Goal: Information Seeking & Learning: Learn about a topic

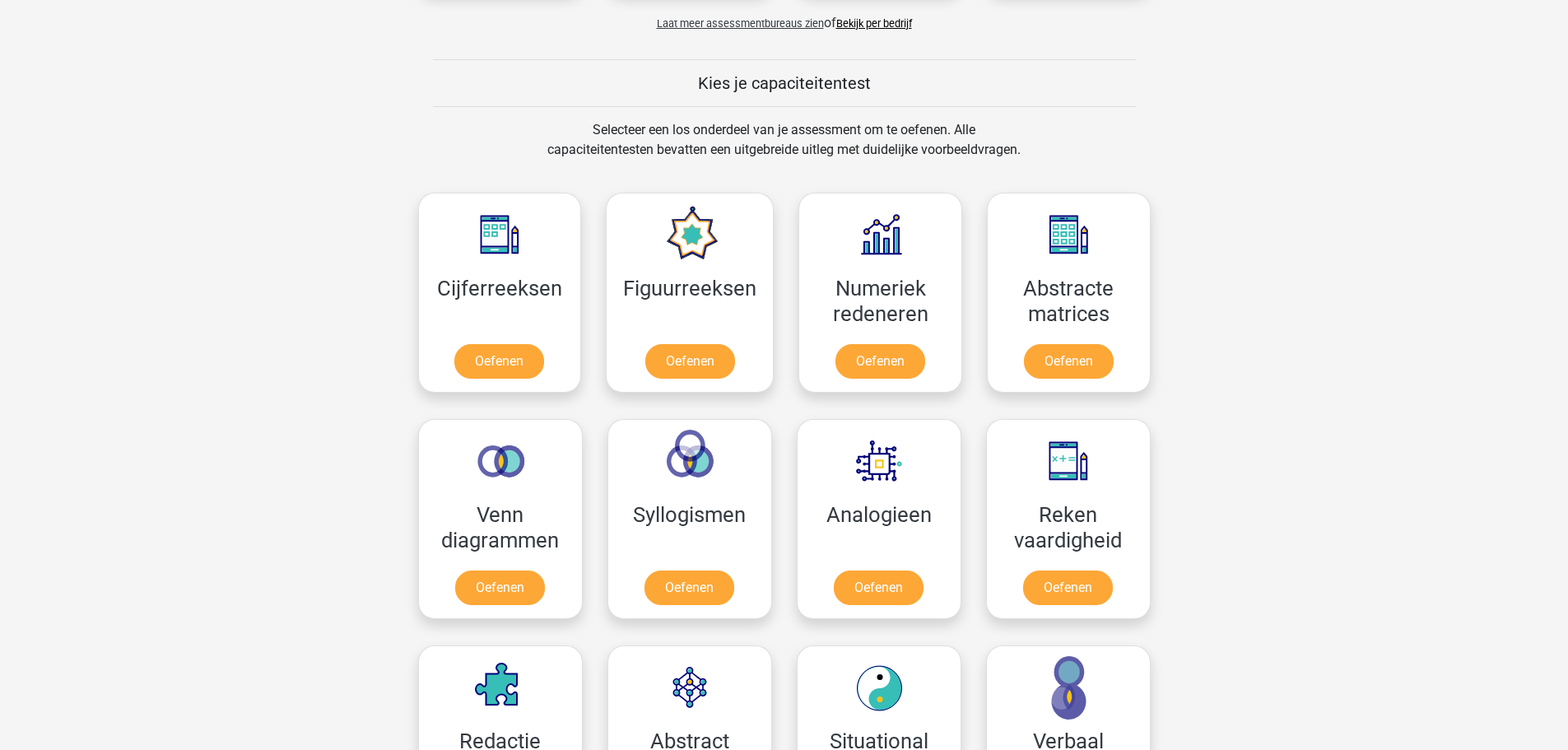
scroll to position [580, 0]
click at [494, 362] on link "Oefenen" at bounding box center [500, 364] width 94 height 36
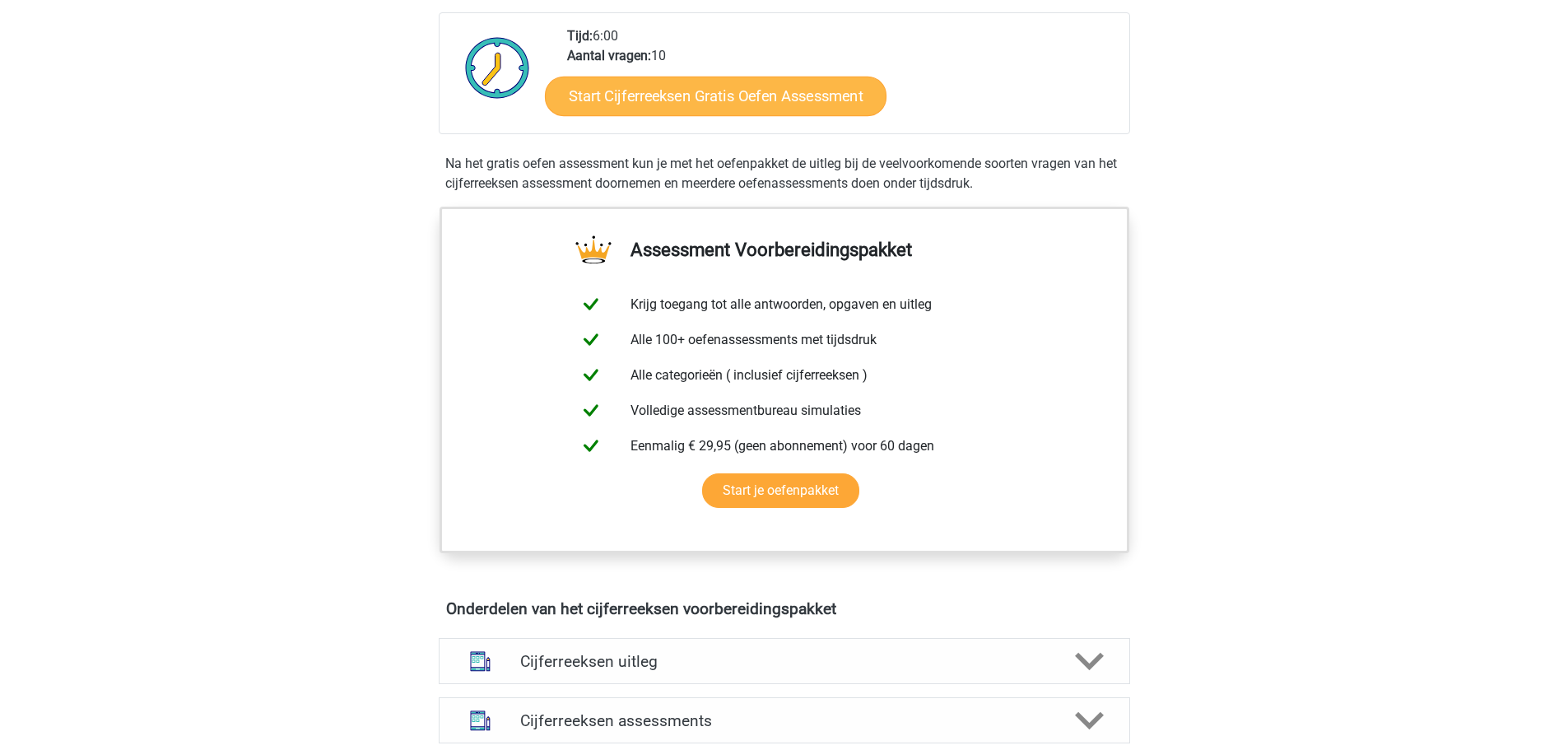
scroll to position [411, 0]
click at [709, 112] on link "Start Cijferreeksen Gratis Oefen Assessment" at bounding box center [715, 95] width 341 height 40
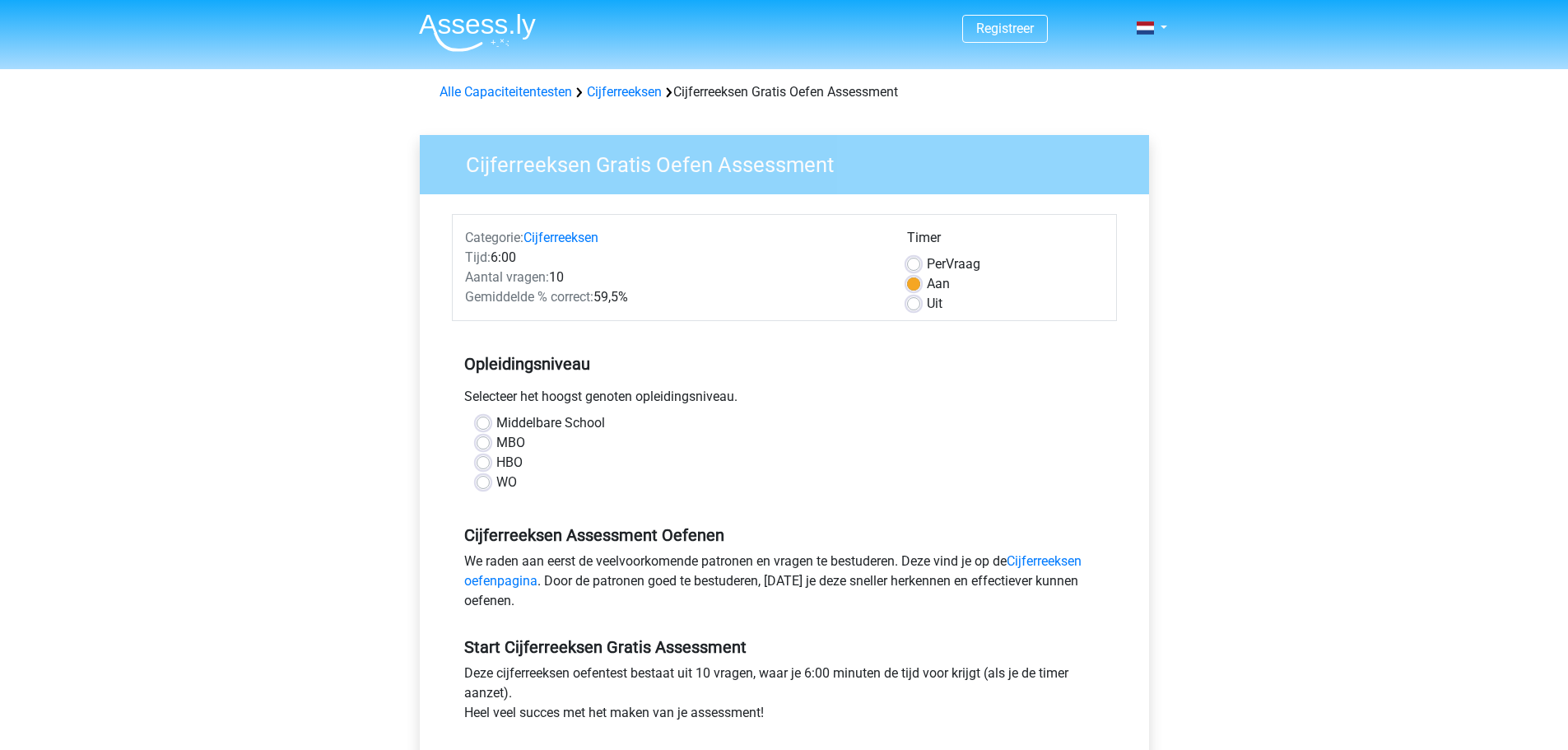
click at [494, 486] on div "WO" at bounding box center [784, 482] width 616 height 19
click at [496, 478] on label "WO" at bounding box center [506, 482] width 20 height 19
click at [486, 478] on input "WO" at bounding box center [483, 480] width 13 height 17
radio input "true"
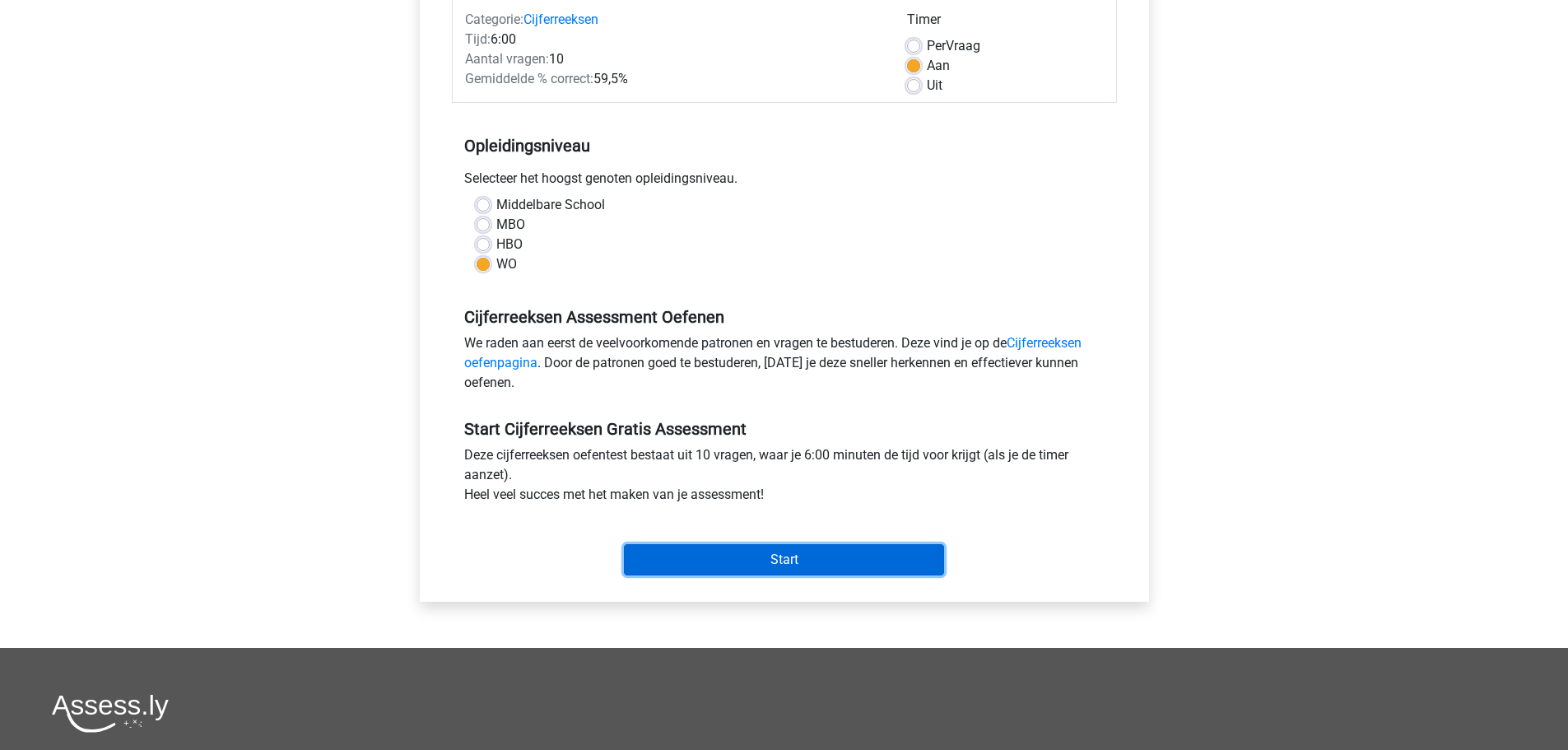
click at [784, 555] on input "Start" at bounding box center [784, 559] width 320 height 31
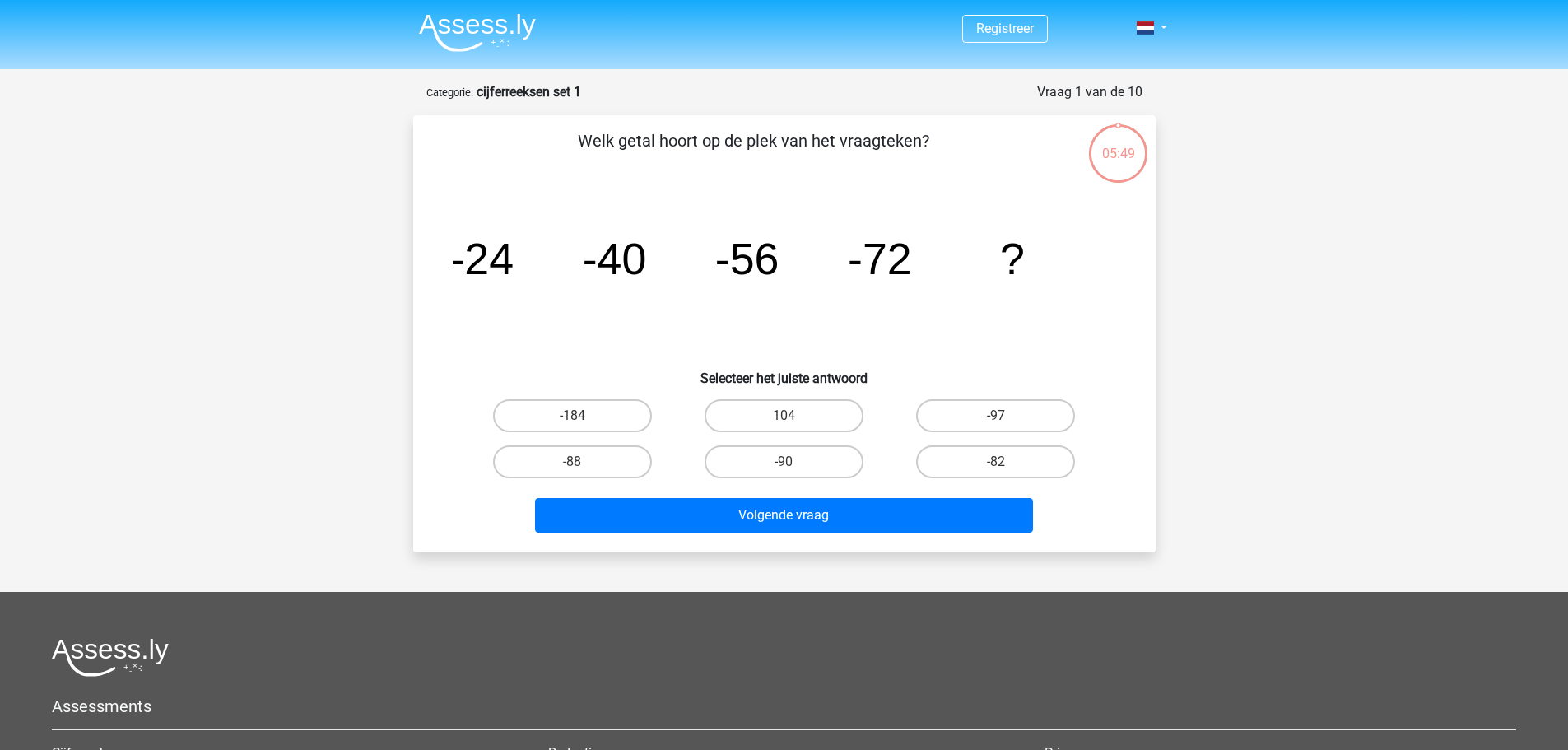
click at [651, 432] on div "-88" at bounding box center [572, 415] width 198 height 33
click at [636, 468] on label "-88" at bounding box center [572, 461] width 159 height 33
click at [583, 468] on input "-88" at bounding box center [577, 467] width 11 height 11
radio input "true"
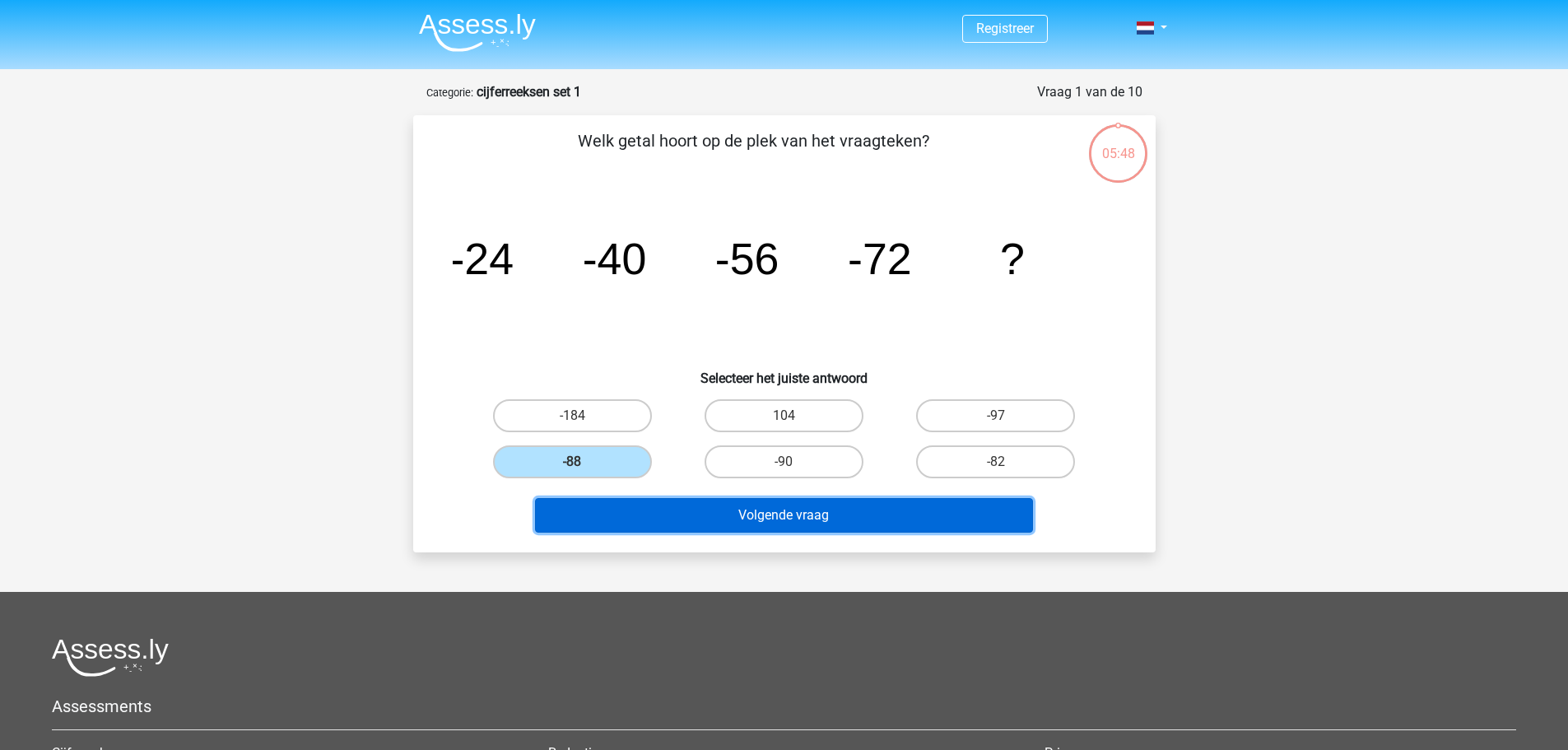
click at [740, 517] on button "Volgende vraag" at bounding box center [784, 515] width 498 height 34
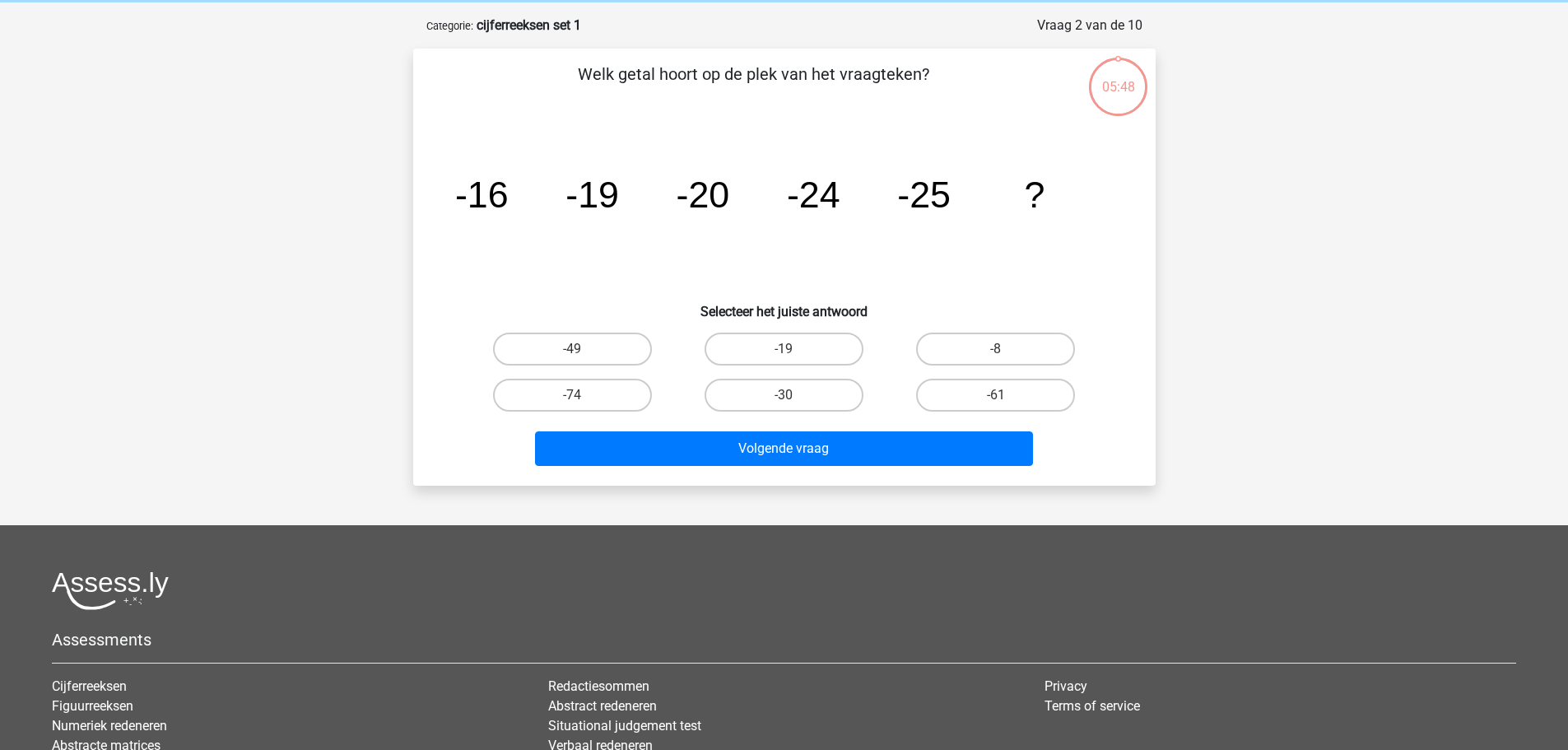
scroll to position [82, 0]
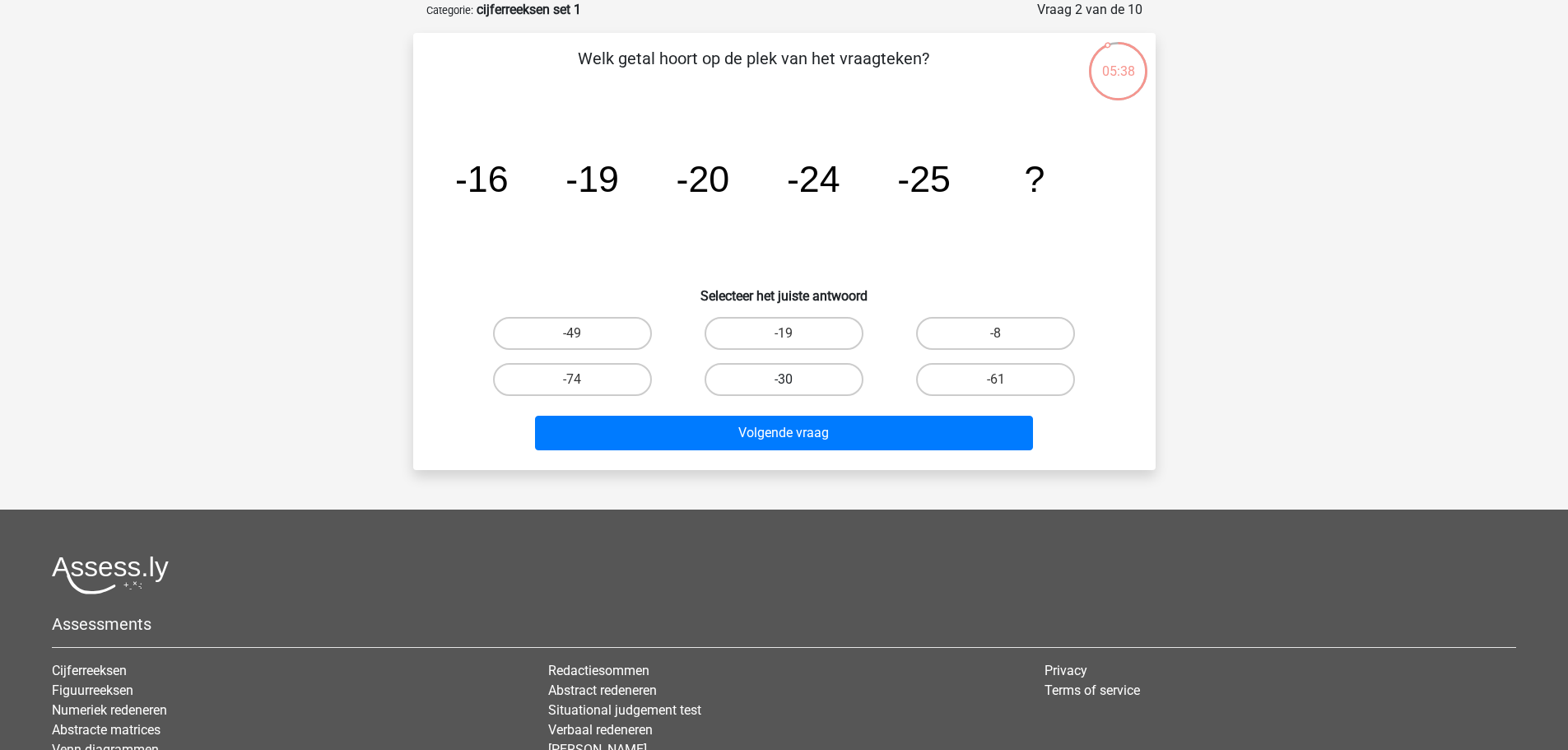
click at [796, 366] on label "-30" at bounding box center [784, 379] width 159 height 33
click at [794, 379] on input "-30" at bounding box center [789, 385] width 11 height 11
radio input "true"
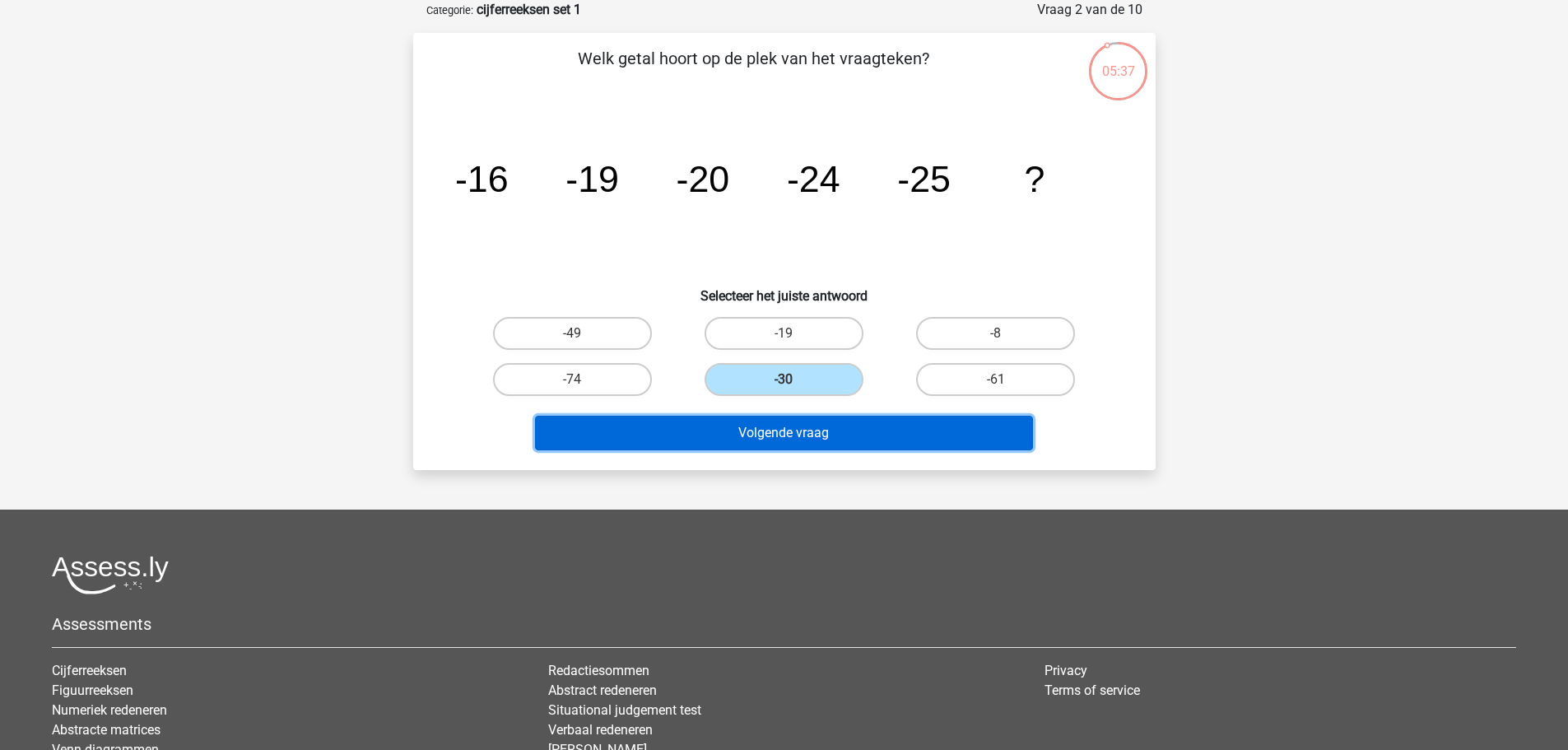
click at [761, 440] on button "Volgende vraag" at bounding box center [784, 432] width 498 height 34
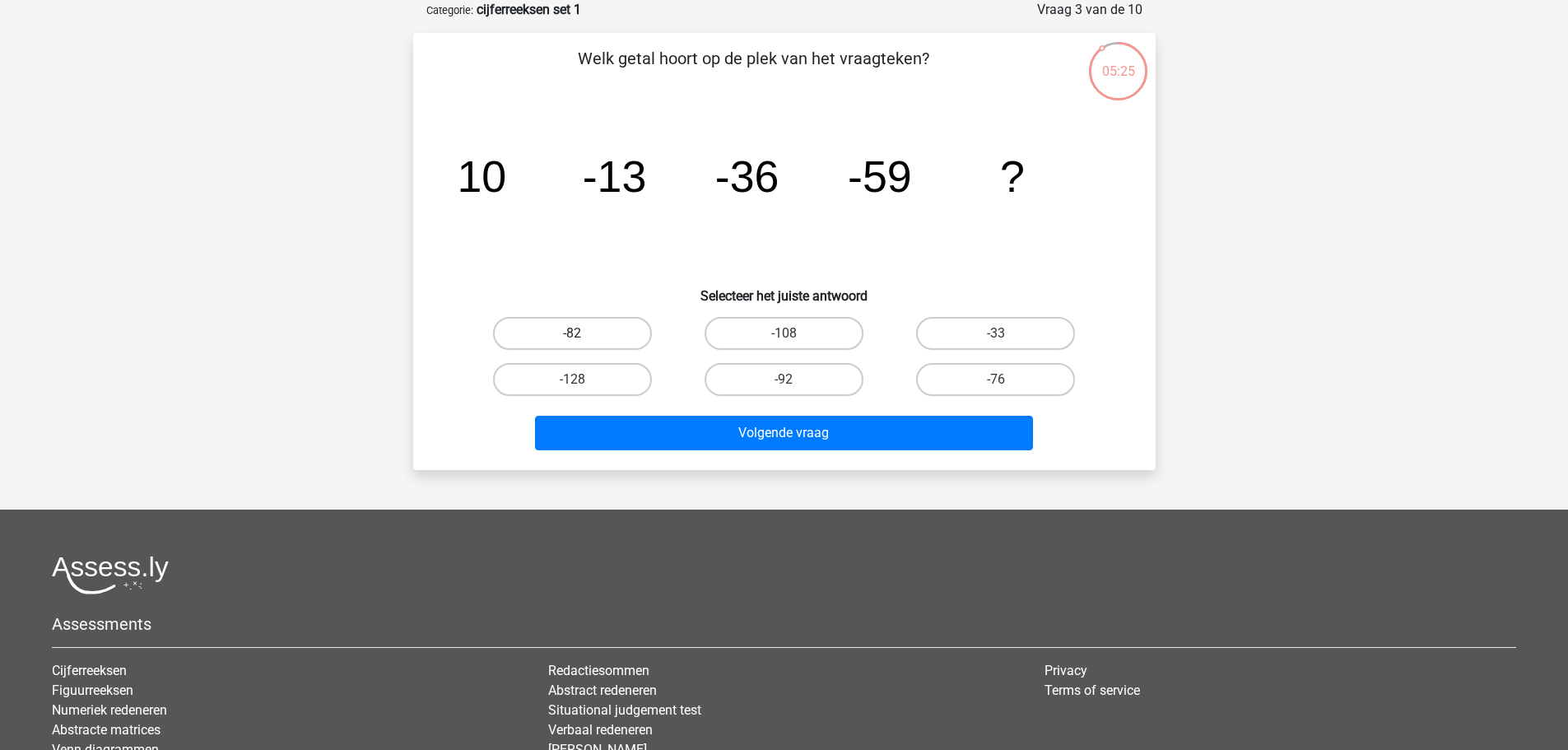
click at [609, 326] on label "-82" at bounding box center [572, 333] width 159 height 33
click at [583, 333] on input "-82" at bounding box center [577, 339] width 11 height 11
radio input "true"
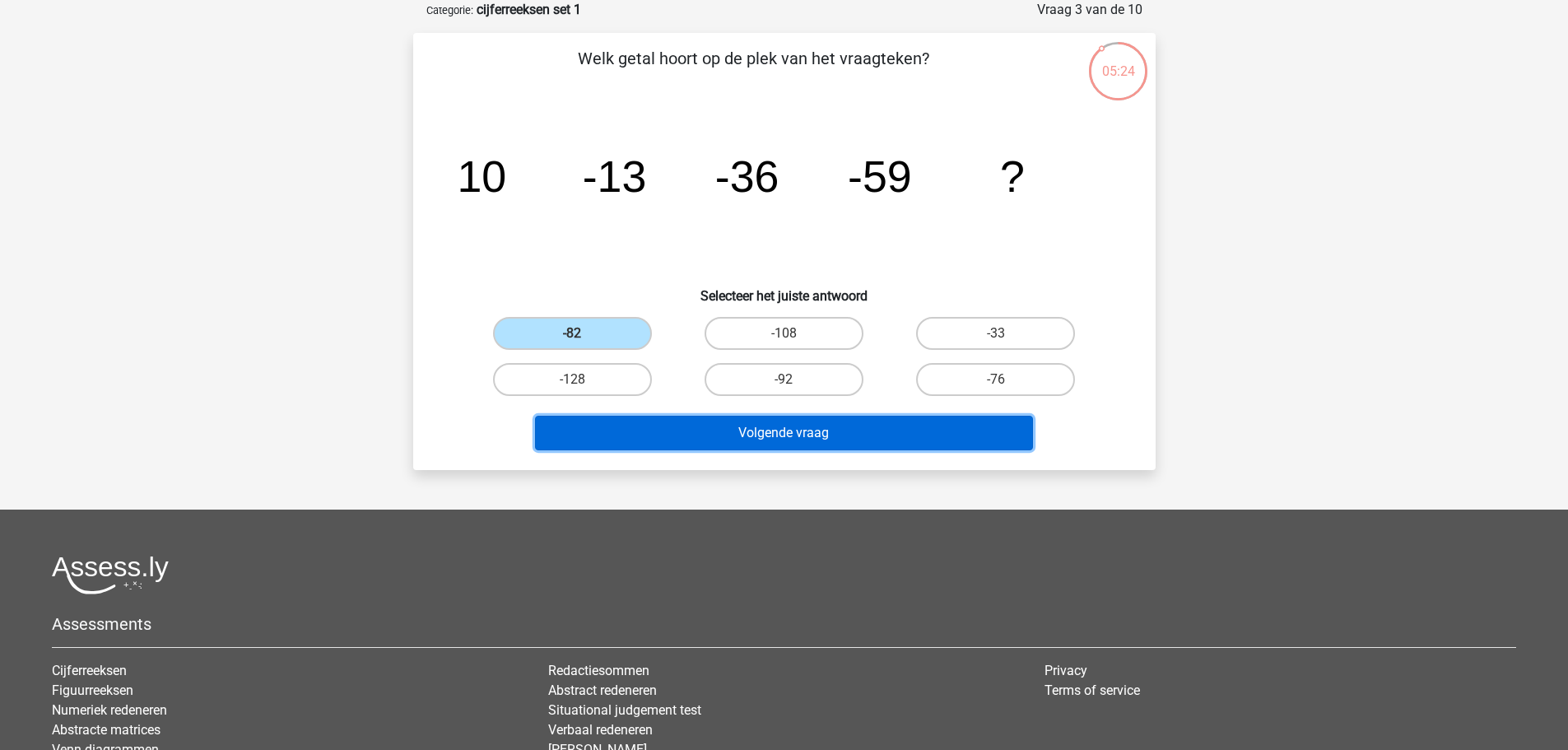
click at [740, 424] on button "Volgende vraag" at bounding box center [784, 432] width 498 height 34
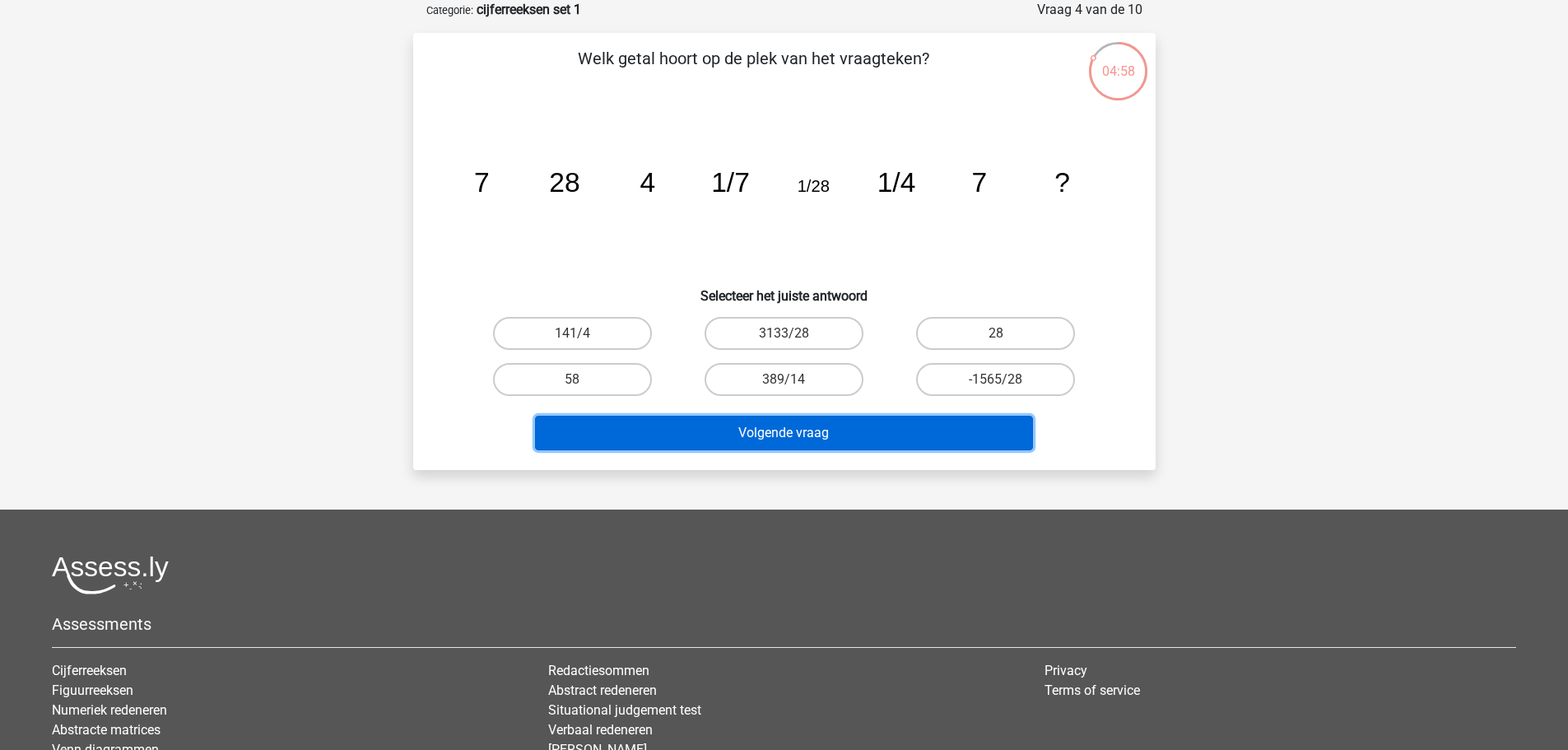
click at [762, 425] on button "Volgende vraag" at bounding box center [784, 432] width 498 height 34
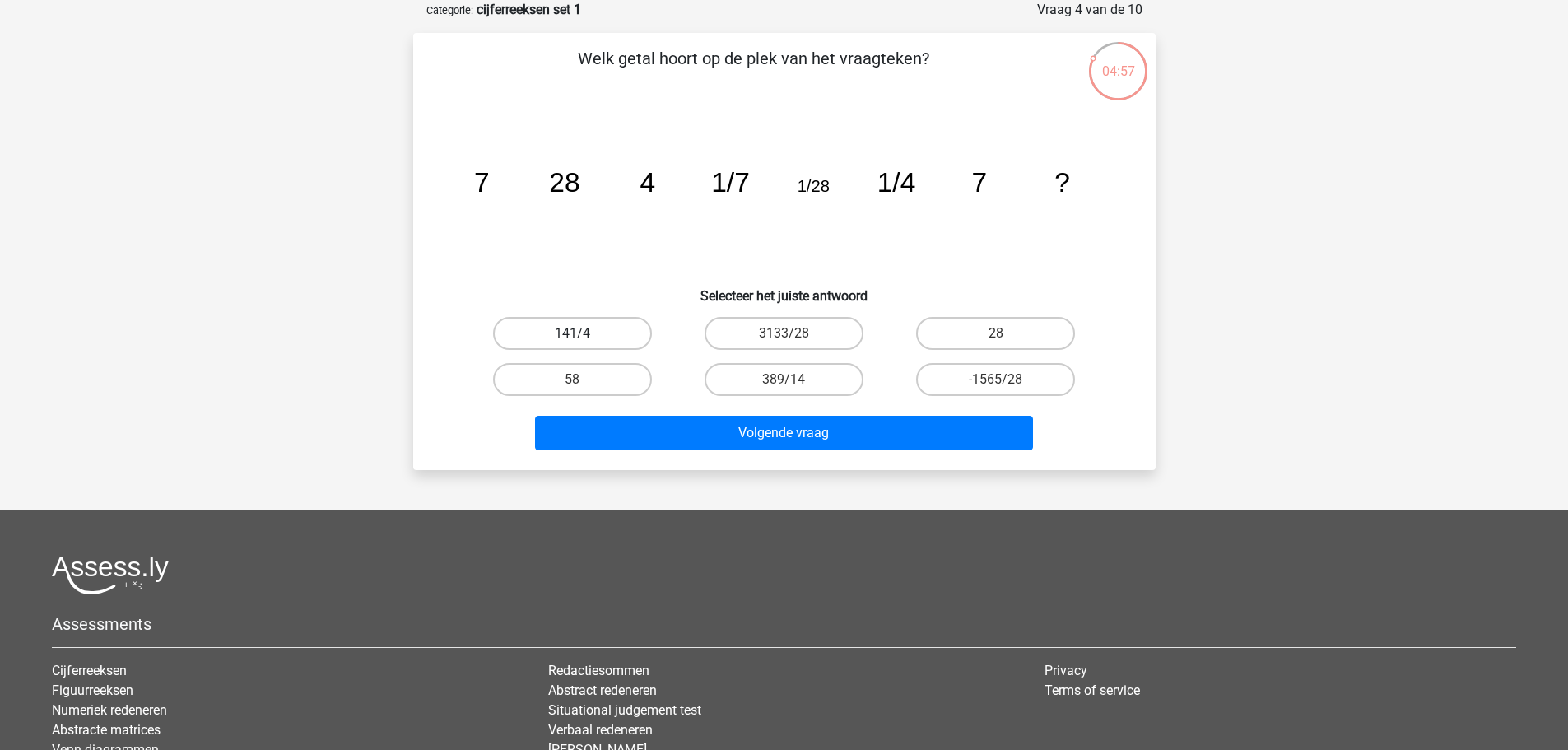
click at [583, 331] on label "141/4" at bounding box center [572, 333] width 159 height 33
click at [583, 333] on input "141/4" at bounding box center [577, 339] width 11 height 11
radio input "true"
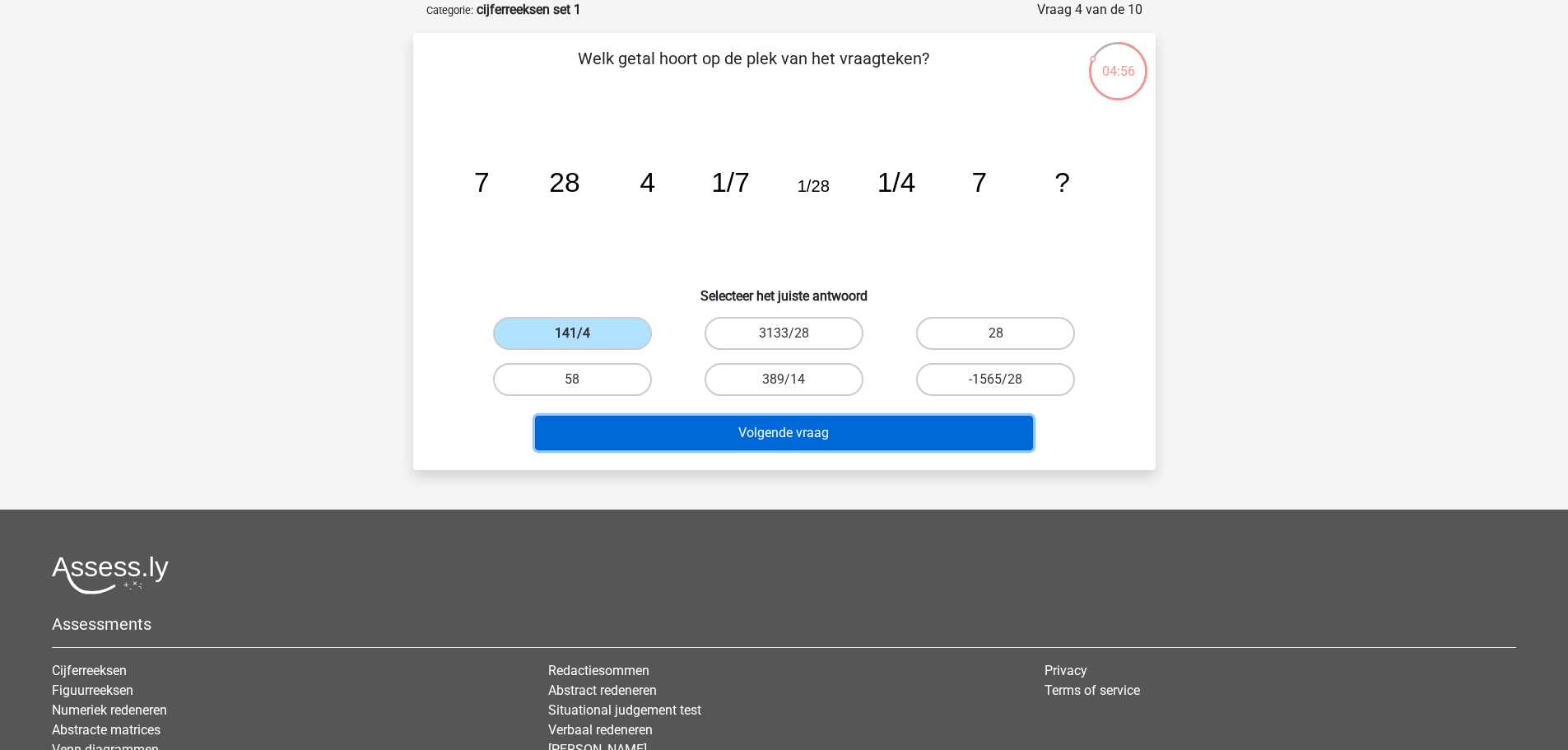
click at [729, 421] on button "Volgende vraag" at bounding box center [784, 432] width 498 height 34
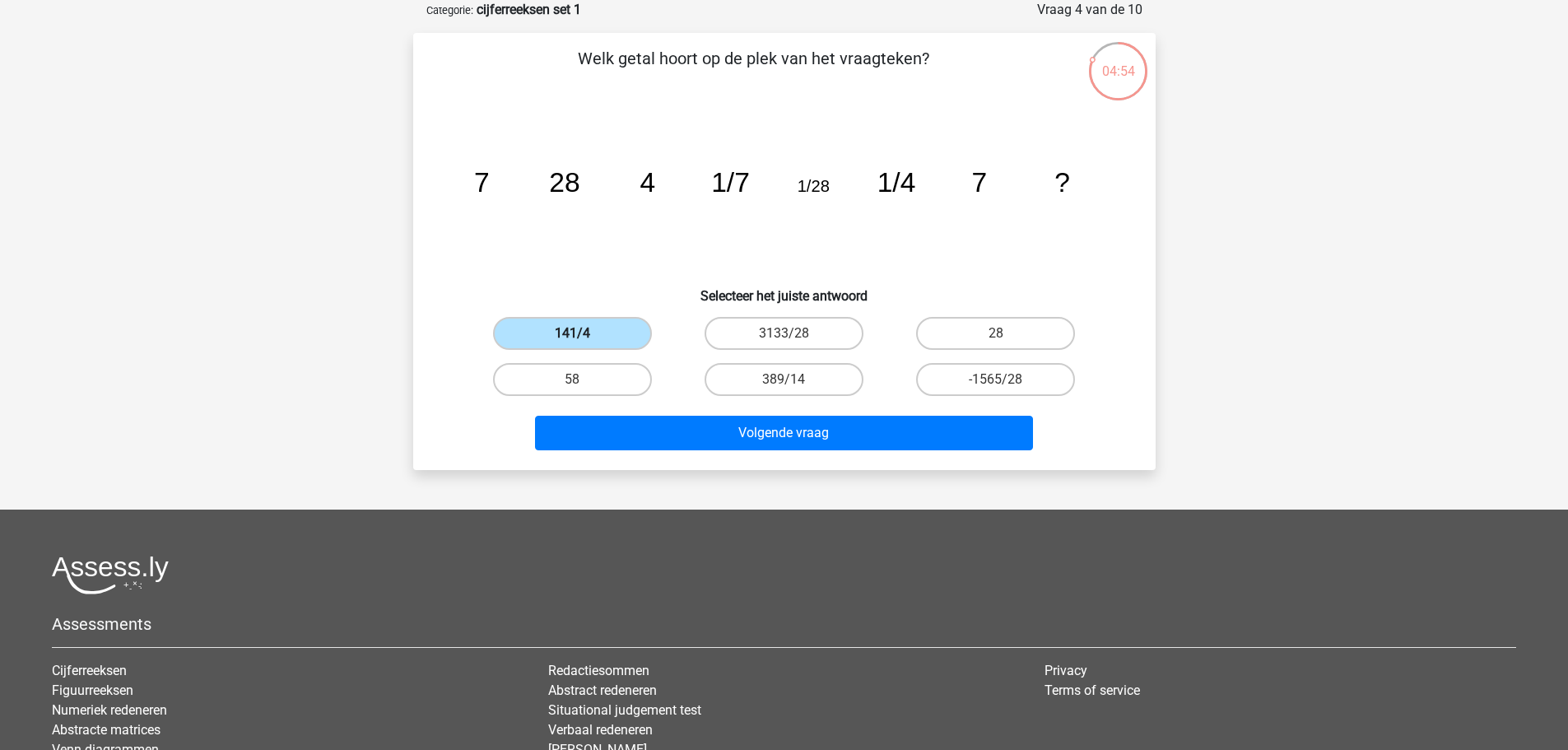
click at [616, 333] on label "141/4" at bounding box center [572, 333] width 159 height 33
click at [583, 333] on input "141/4" at bounding box center [577, 339] width 11 height 11
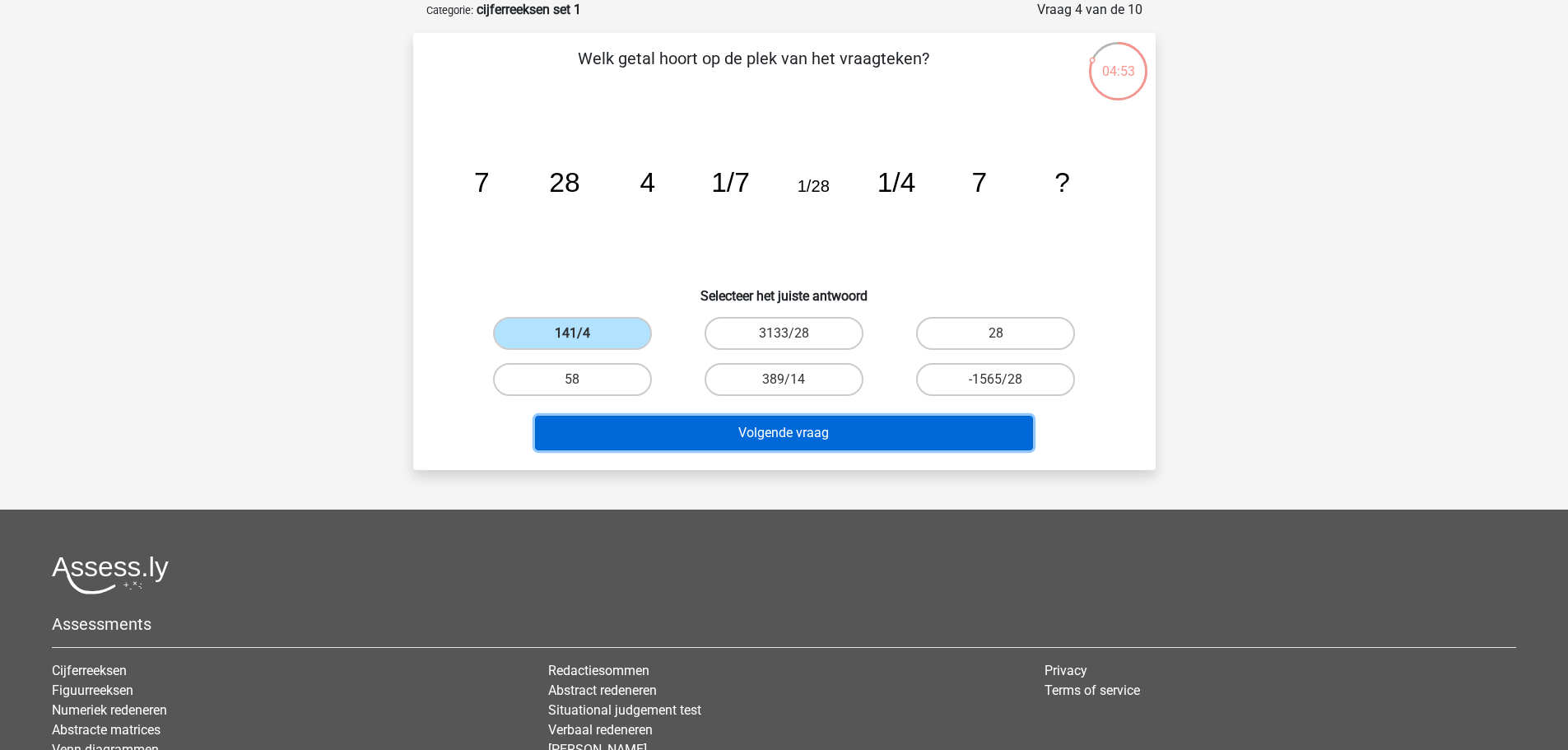
click at [754, 436] on button "Volgende vraag" at bounding box center [784, 432] width 498 height 34
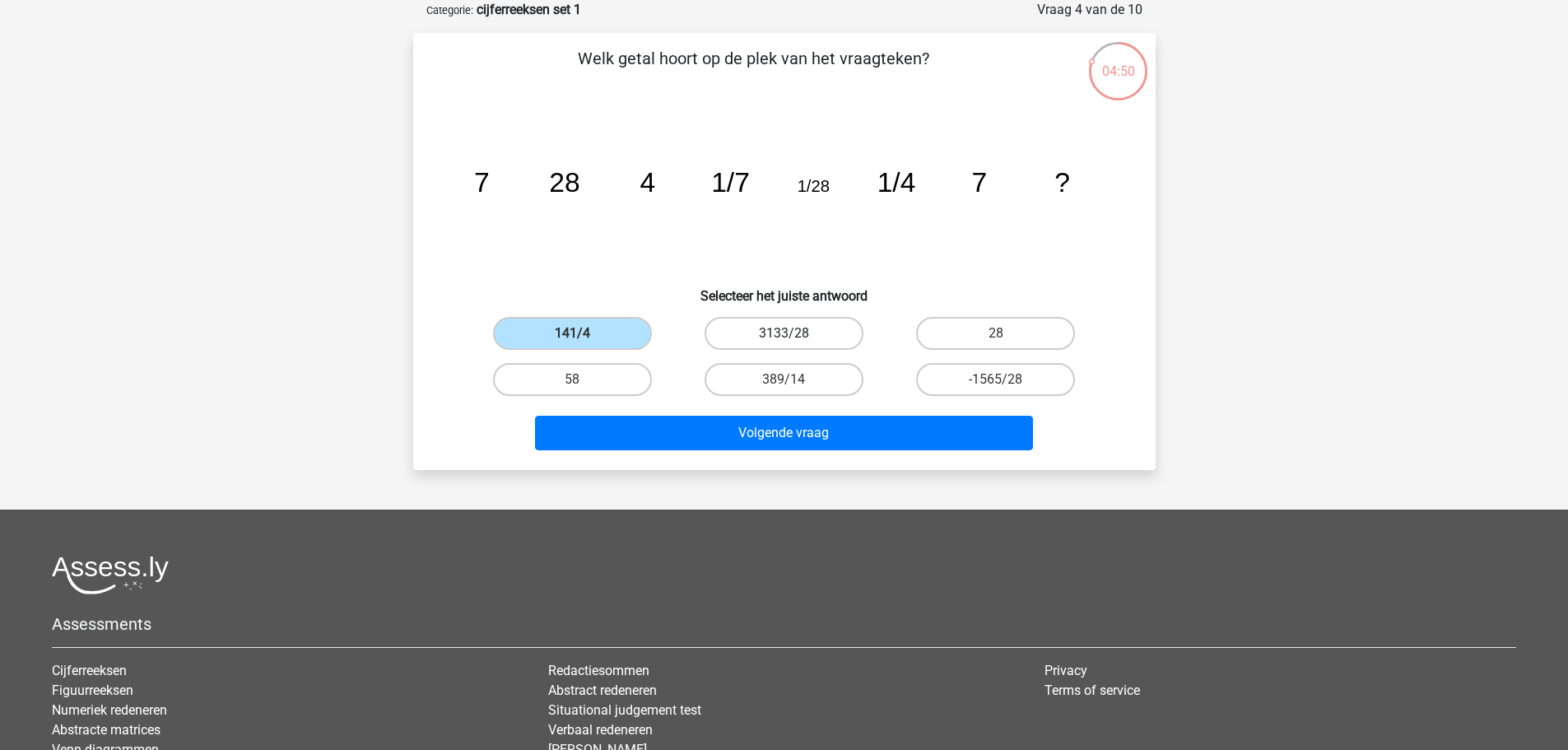
click at [799, 336] on label "3133/28" at bounding box center [784, 333] width 159 height 33
click at [794, 336] on input "3133/28" at bounding box center [789, 339] width 11 height 11
radio input "true"
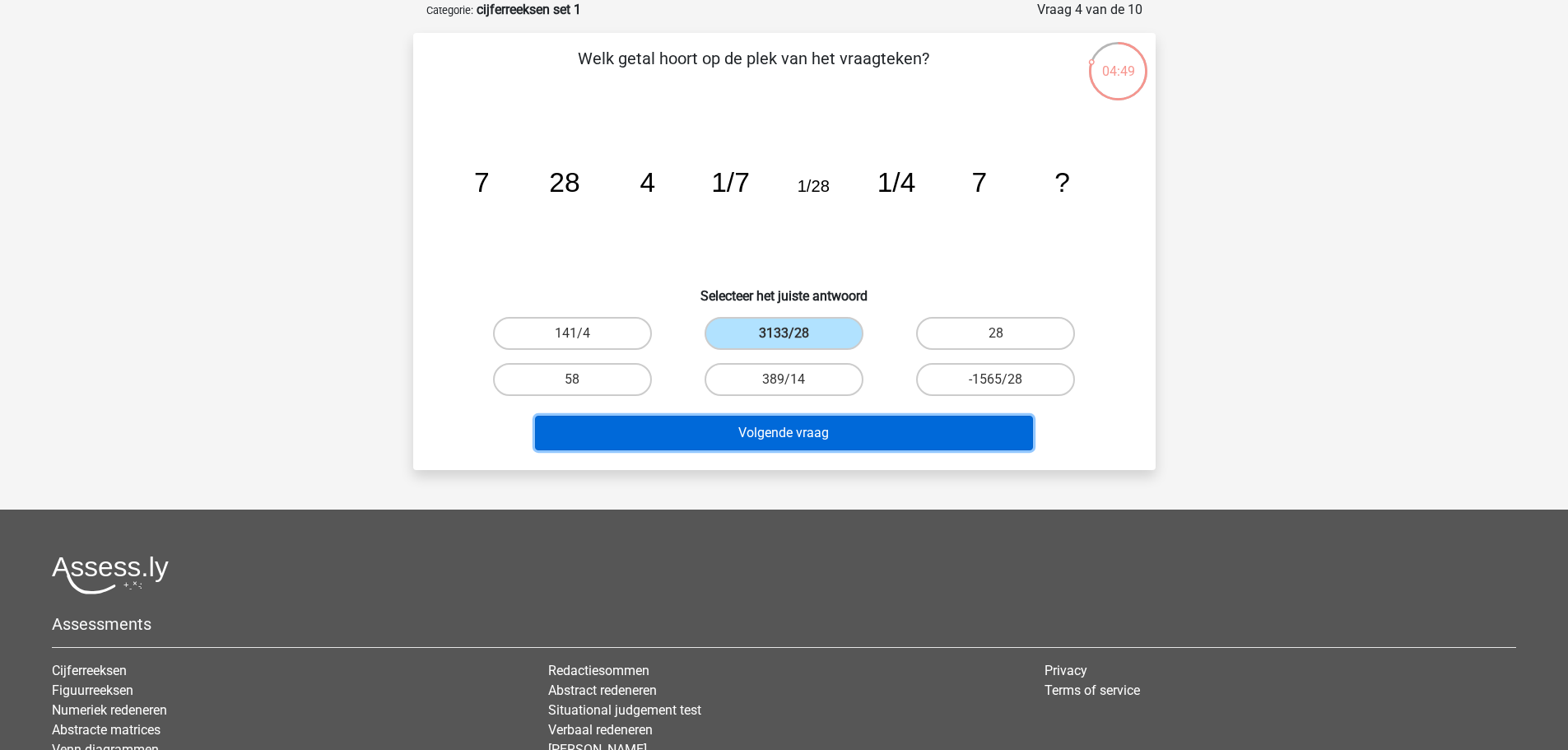
click at [860, 433] on button "Volgende vraag" at bounding box center [784, 432] width 498 height 34
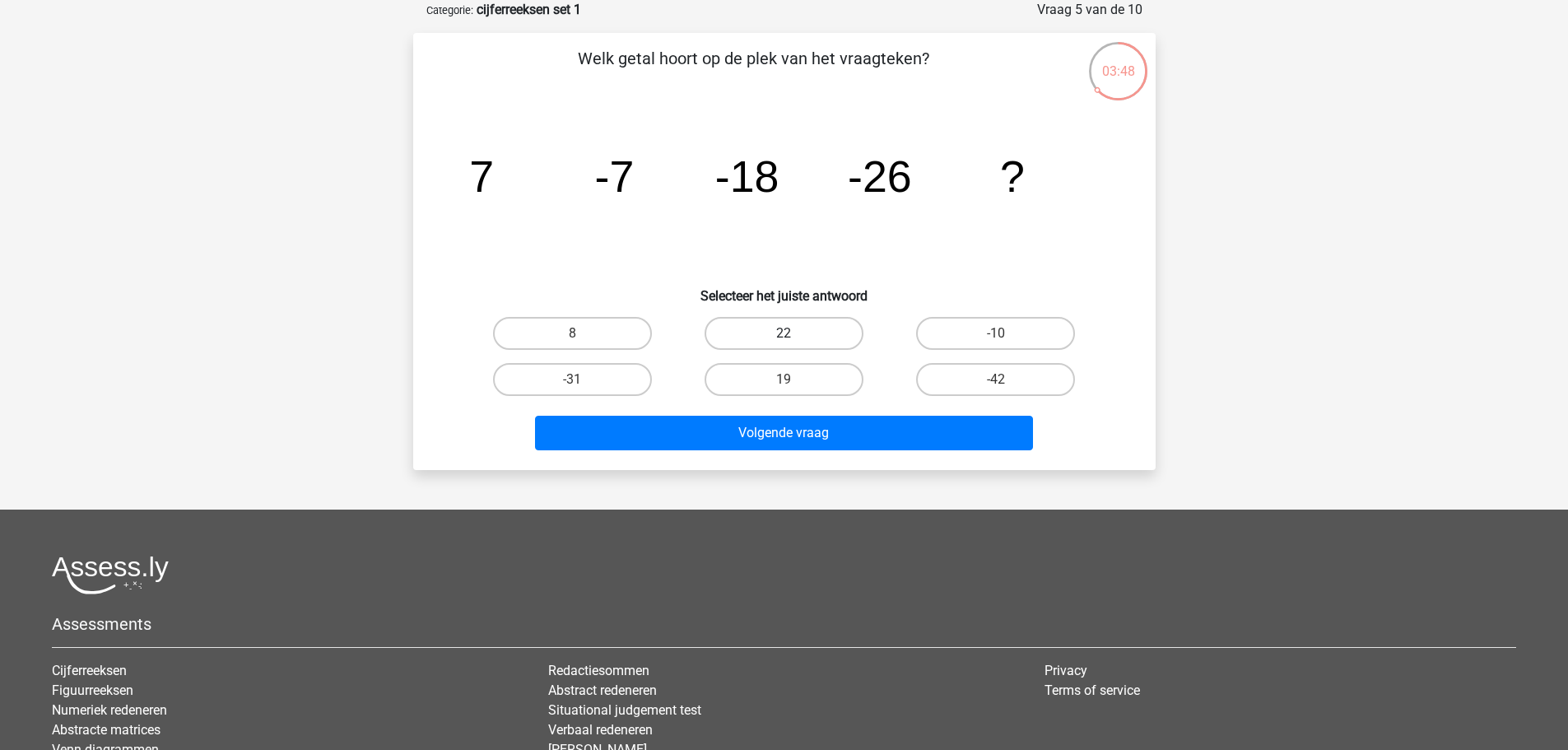
click at [792, 325] on label "22" at bounding box center [784, 333] width 159 height 33
click at [792, 333] on input "22" at bounding box center [789, 339] width 11 height 11
radio input "true"
click at [792, 325] on label "22" at bounding box center [784, 333] width 159 height 33
click at [792, 333] on input "22" at bounding box center [789, 339] width 11 height 11
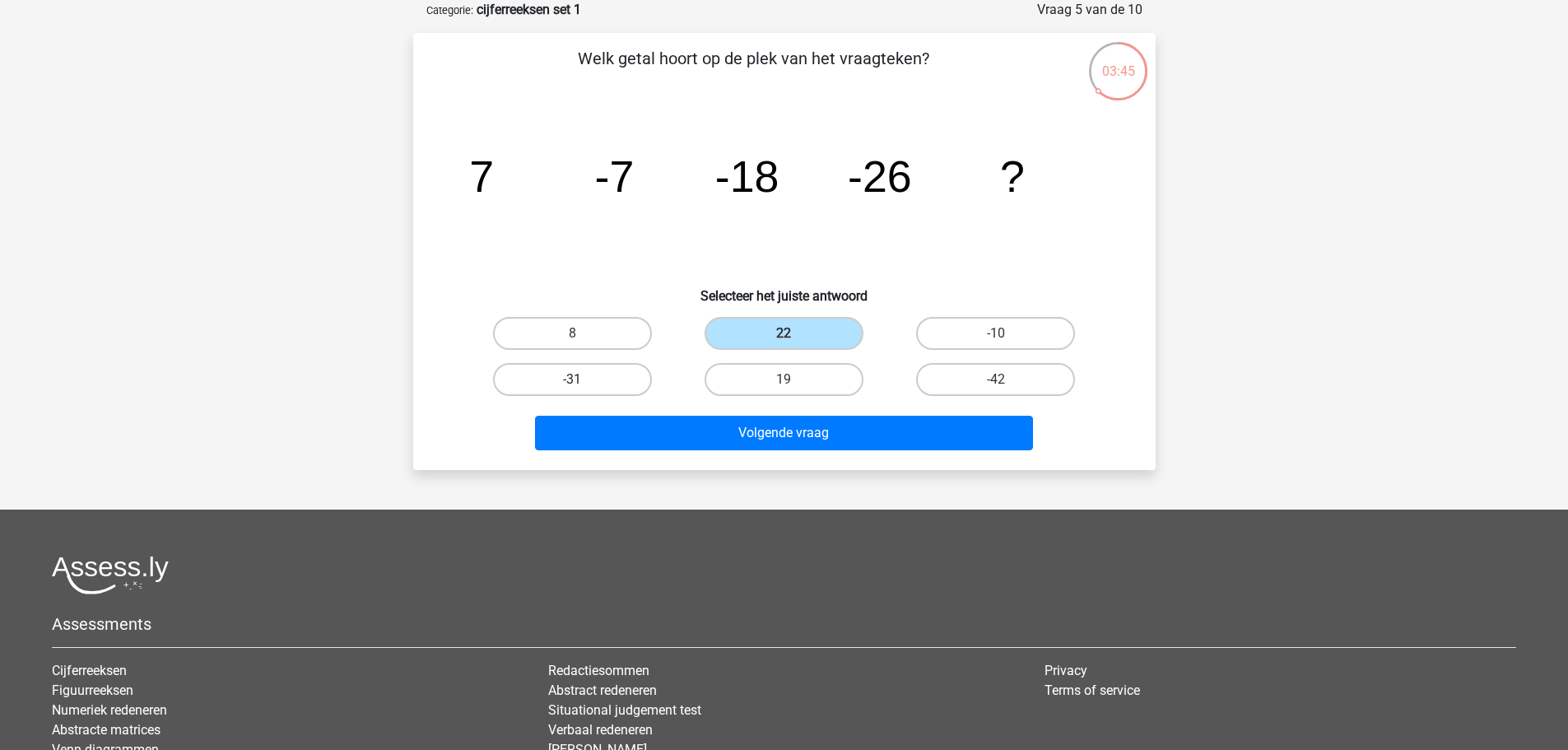
click at [609, 374] on label "-31" at bounding box center [572, 379] width 159 height 33
click at [583, 379] on input "-31" at bounding box center [577, 385] width 11 height 11
radio input "true"
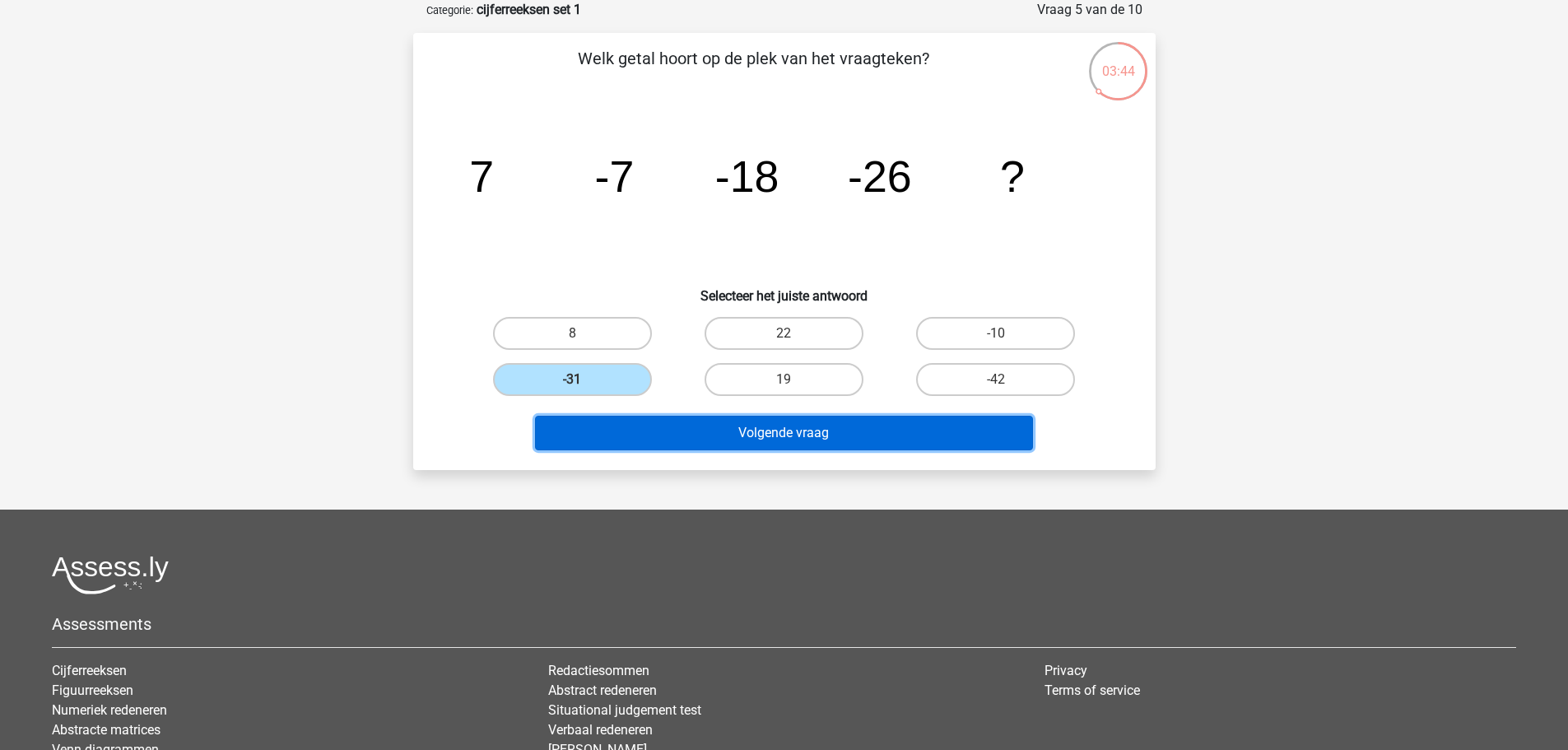
click at [749, 439] on button "Volgende vraag" at bounding box center [784, 432] width 498 height 34
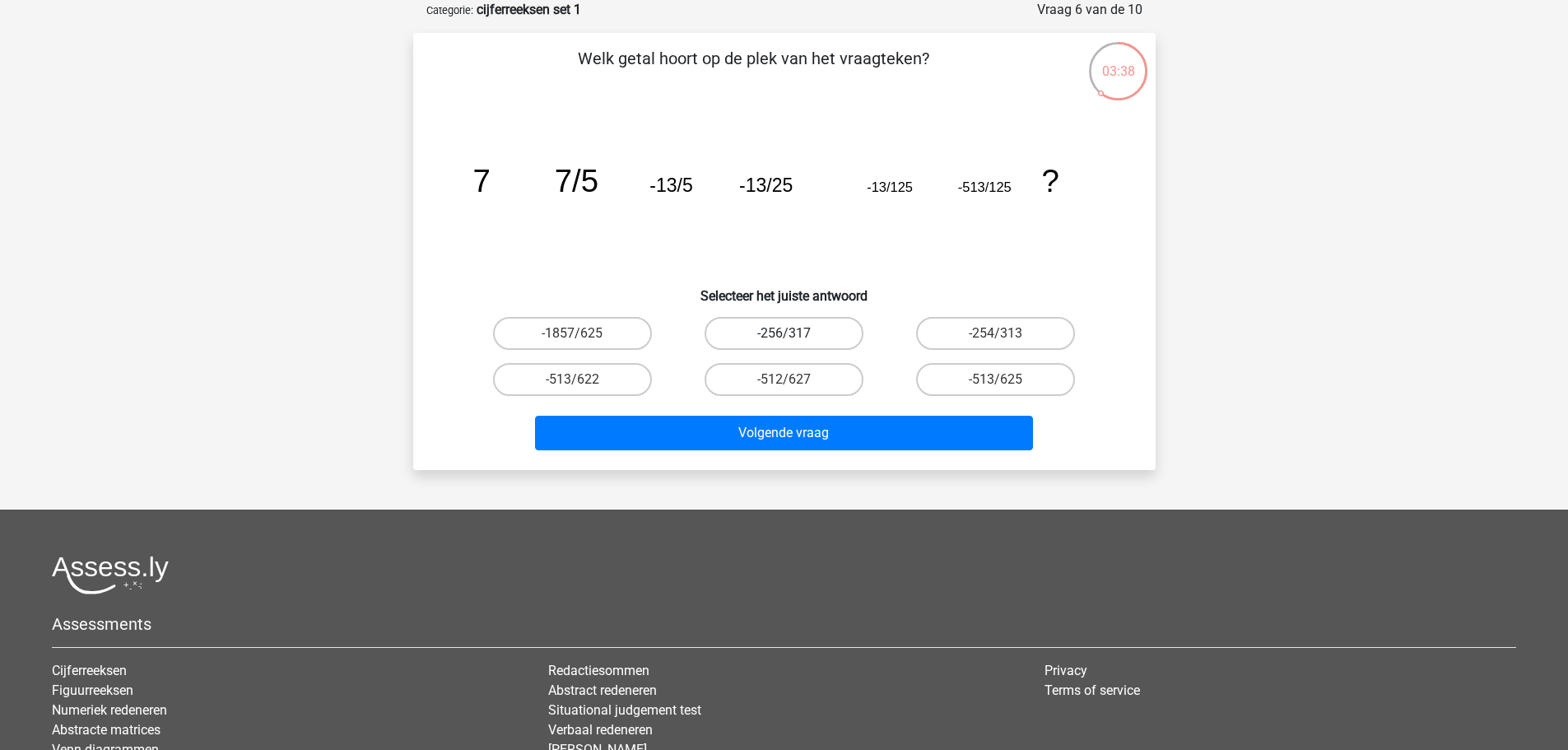
click at [822, 348] on label "-256/317" at bounding box center [784, 333] width 159 height 33
click at [794, 344] on input "-256/317" at bounding box center [789, 339] width 11 height 11
radio input "true"
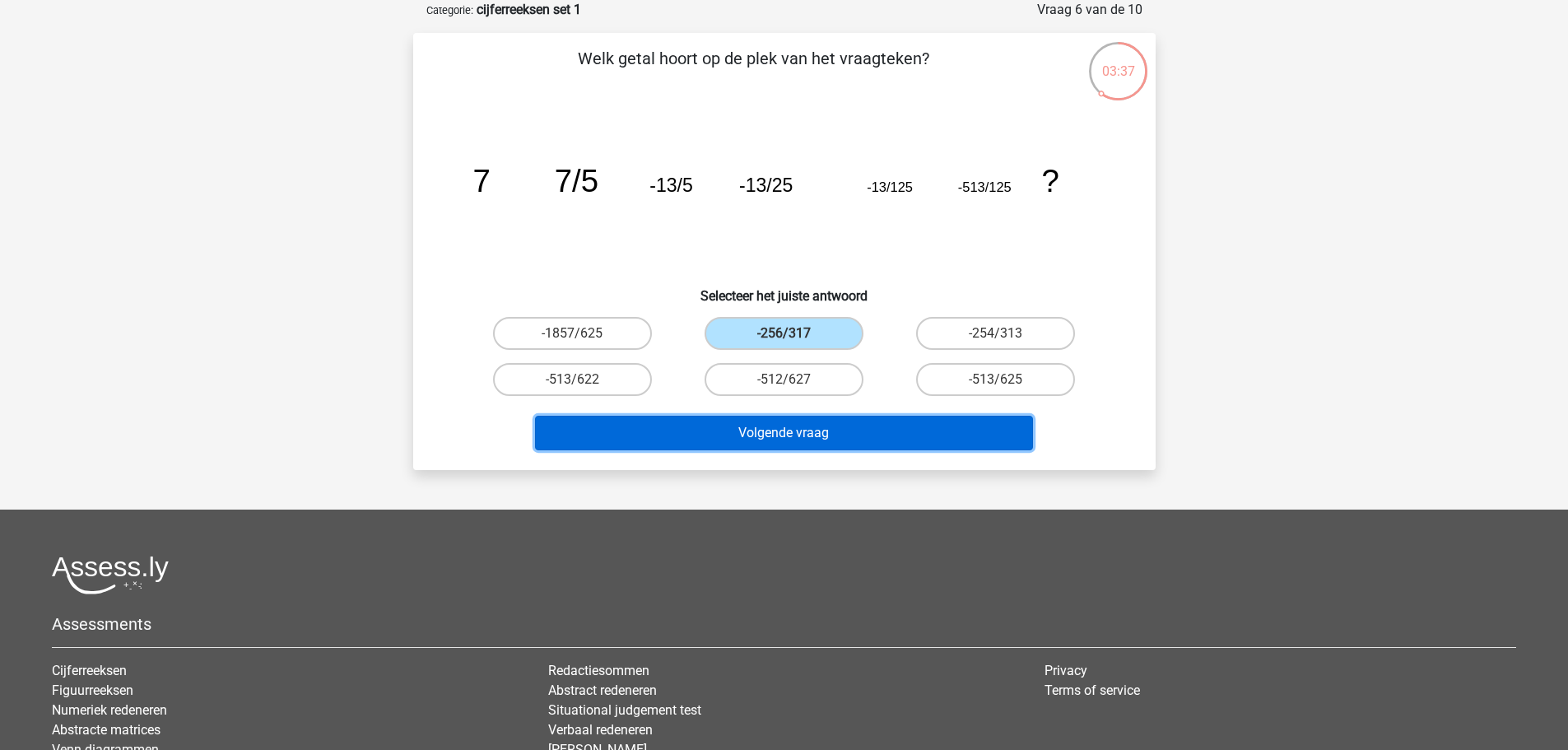
click at [825, 424] on button "Volgende vraag" at bounding box center [784, 432] width 498 height 34
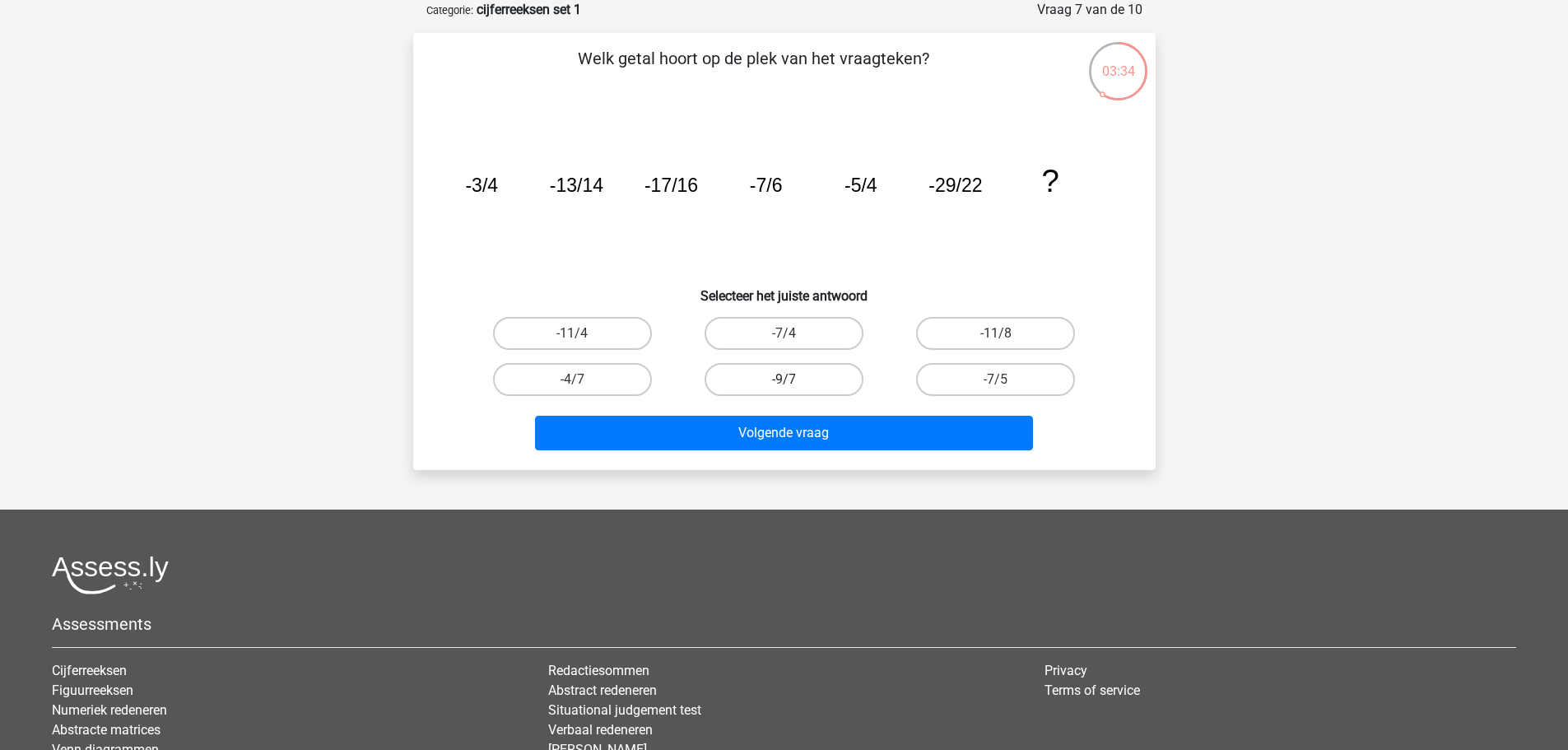
click at [817, 390] on label "-9/7" at bounding box center [784, 379] width 159 height 33
click at [794, 390] on input "-9/7" at bounding box center [789, 385] width 11 height 11
radio input "true"
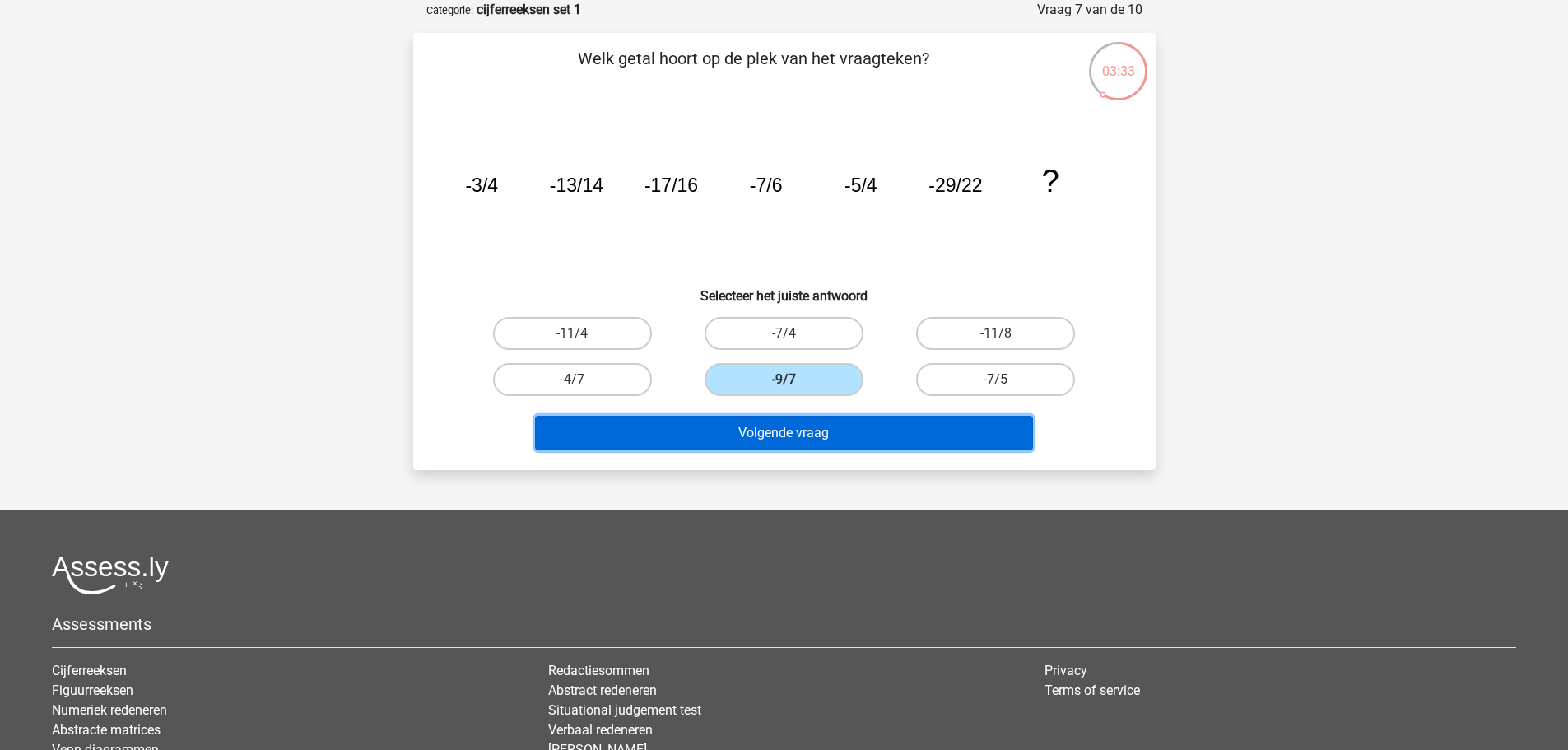
click at [807, 423] on button "Volgende vraag" at bounding box center [784, 432] width 498 height 34
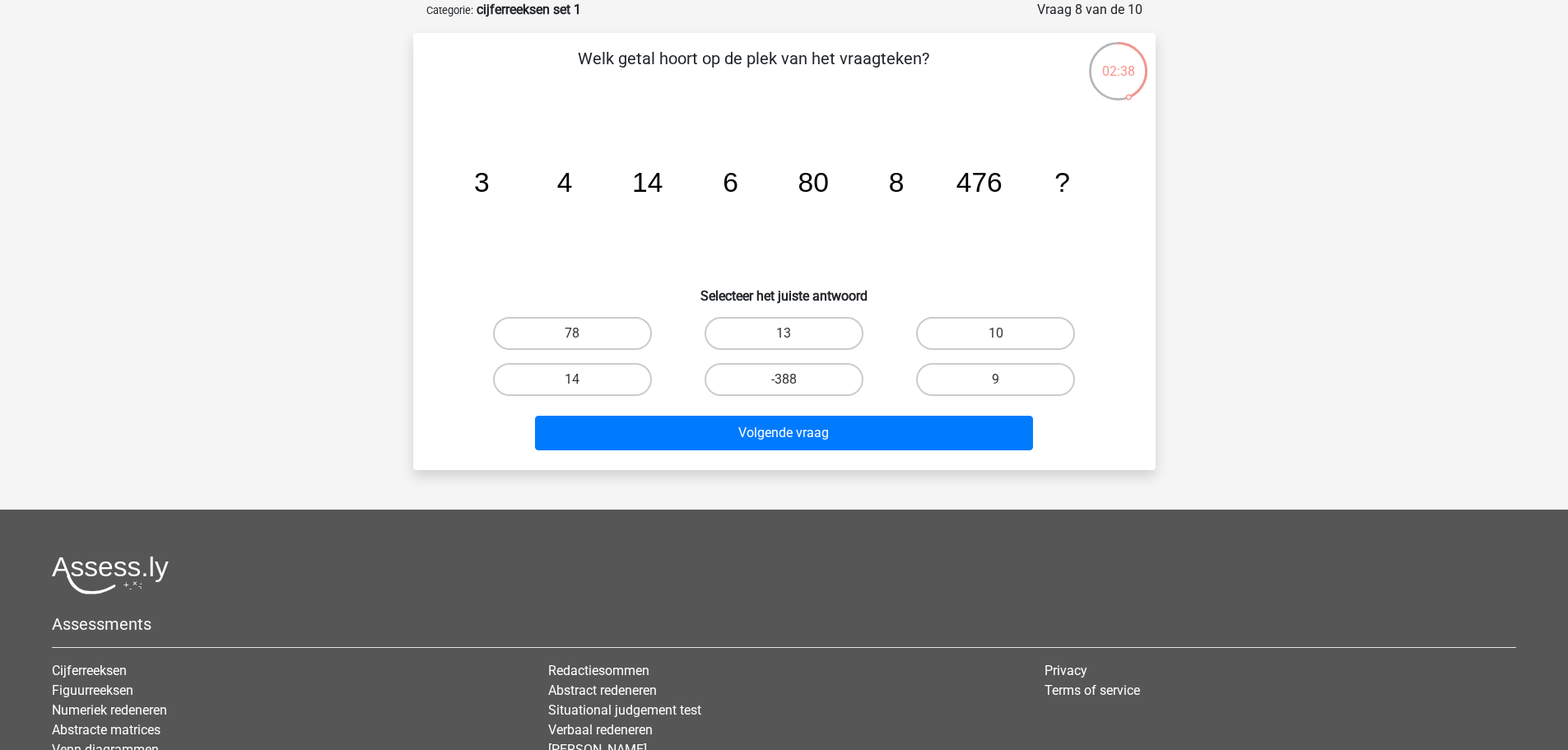
click at [998, 334] on input "10" at bounding box center [1001, 339] width 11 height 11
radio input "true"
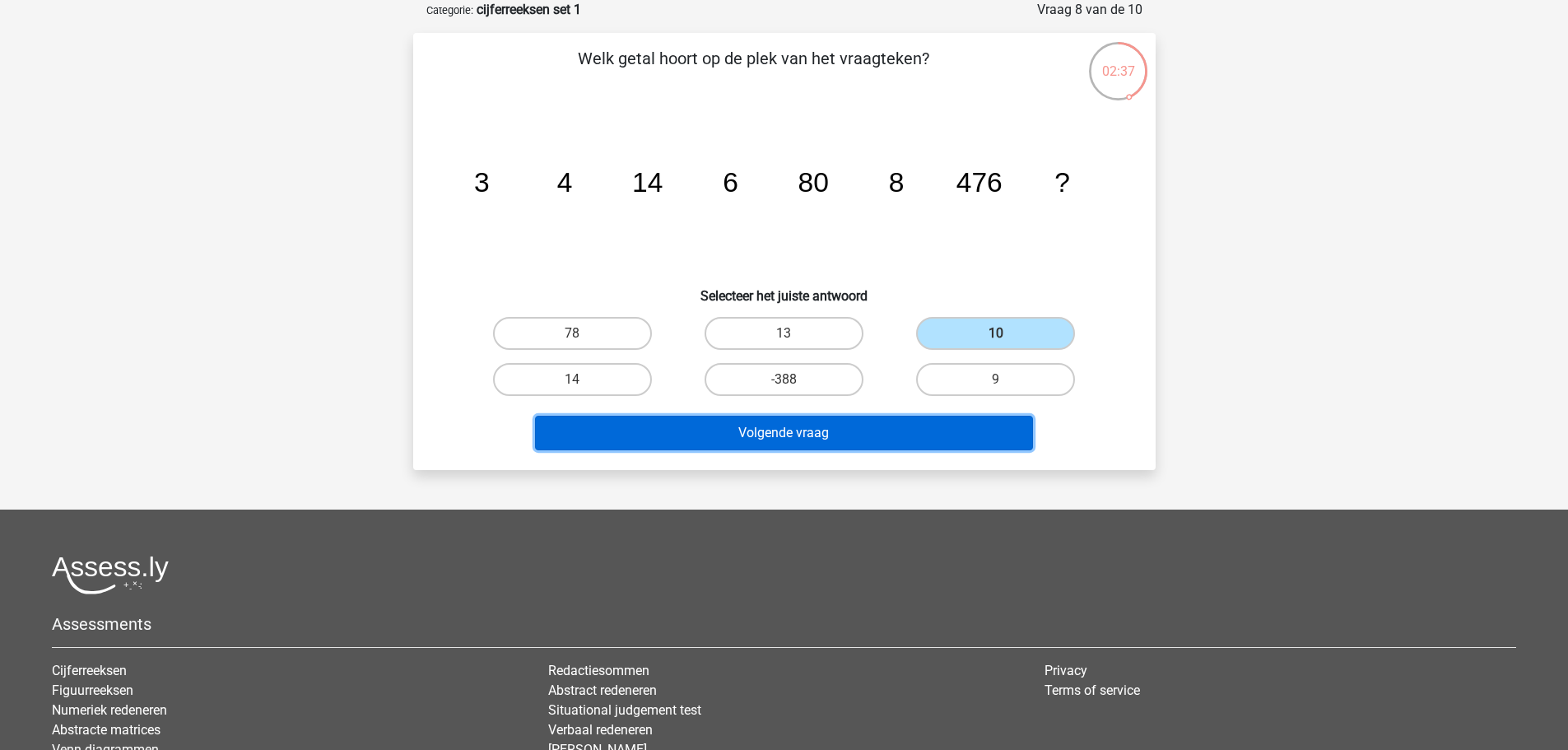
click at [902, 420] on button "Volgende vraag" at bounding box center [784, 432] width 498 height 34
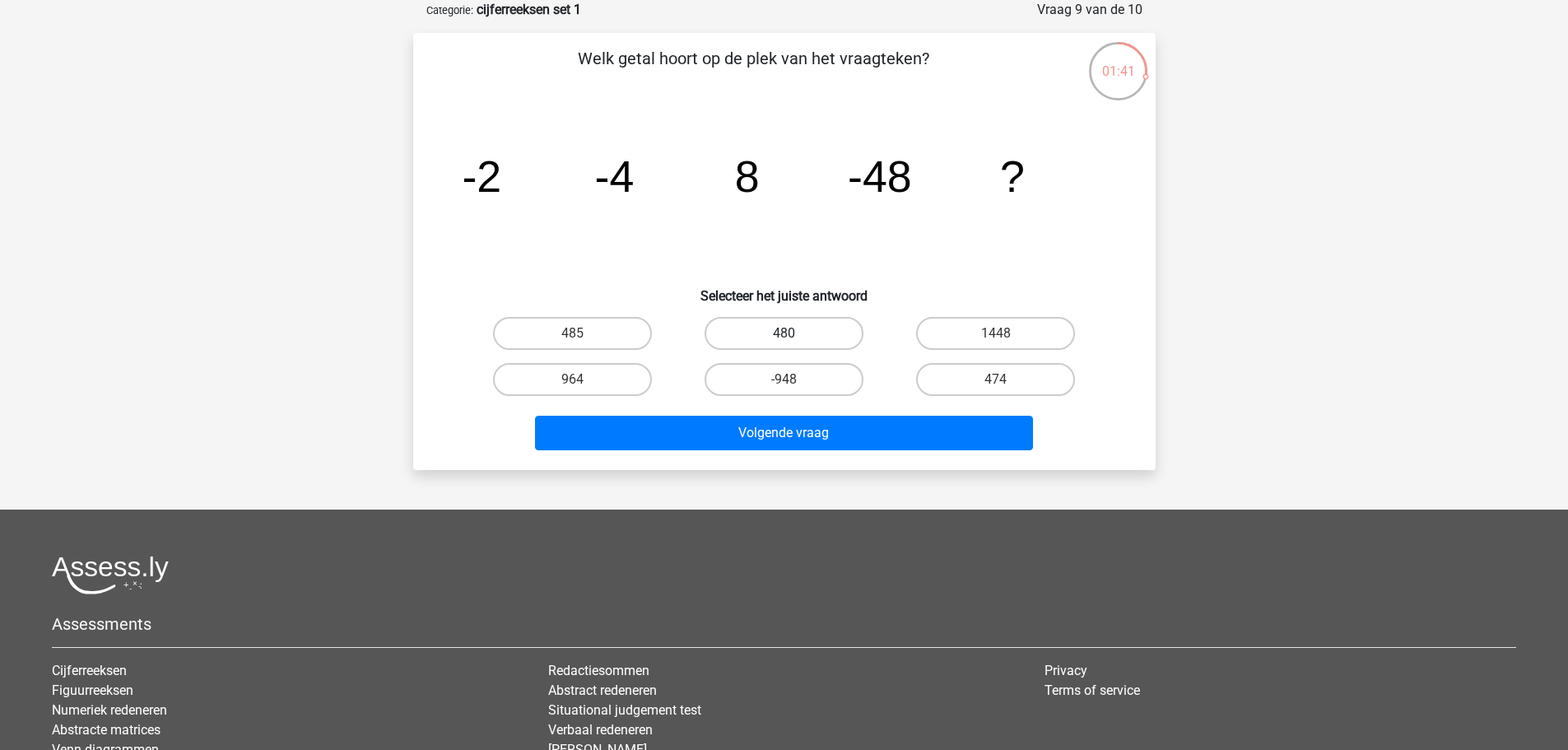
click at [806, 330] on label "480" at bounding box center [784, 333] width 159 height 33
click at [794, 333] on input "480" at bounding box center [789, 339] width 11 height 11
radio input "true"
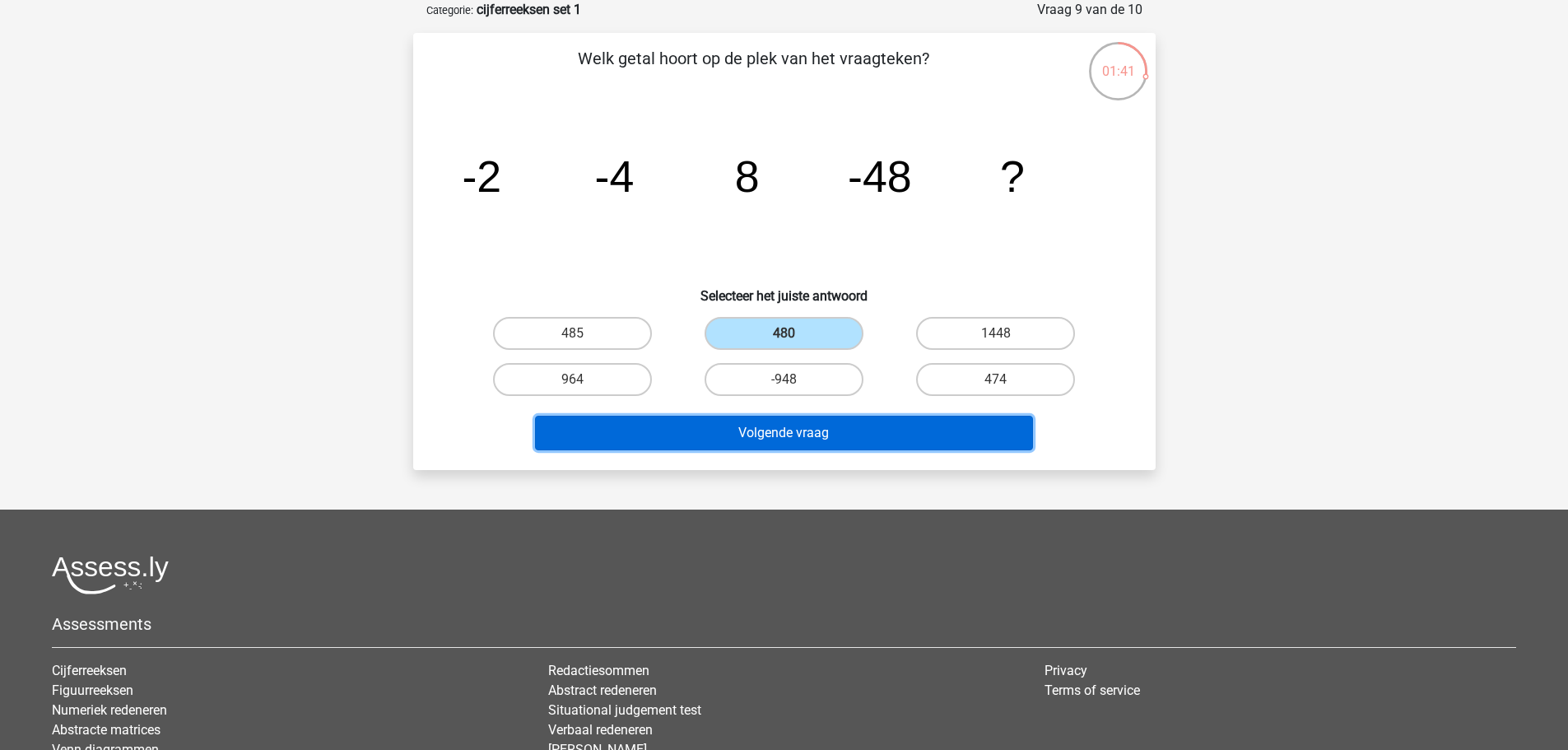
click at [810, 437] on button "Volgende vraag" at bounding box center [784, 432] width 498 height 34
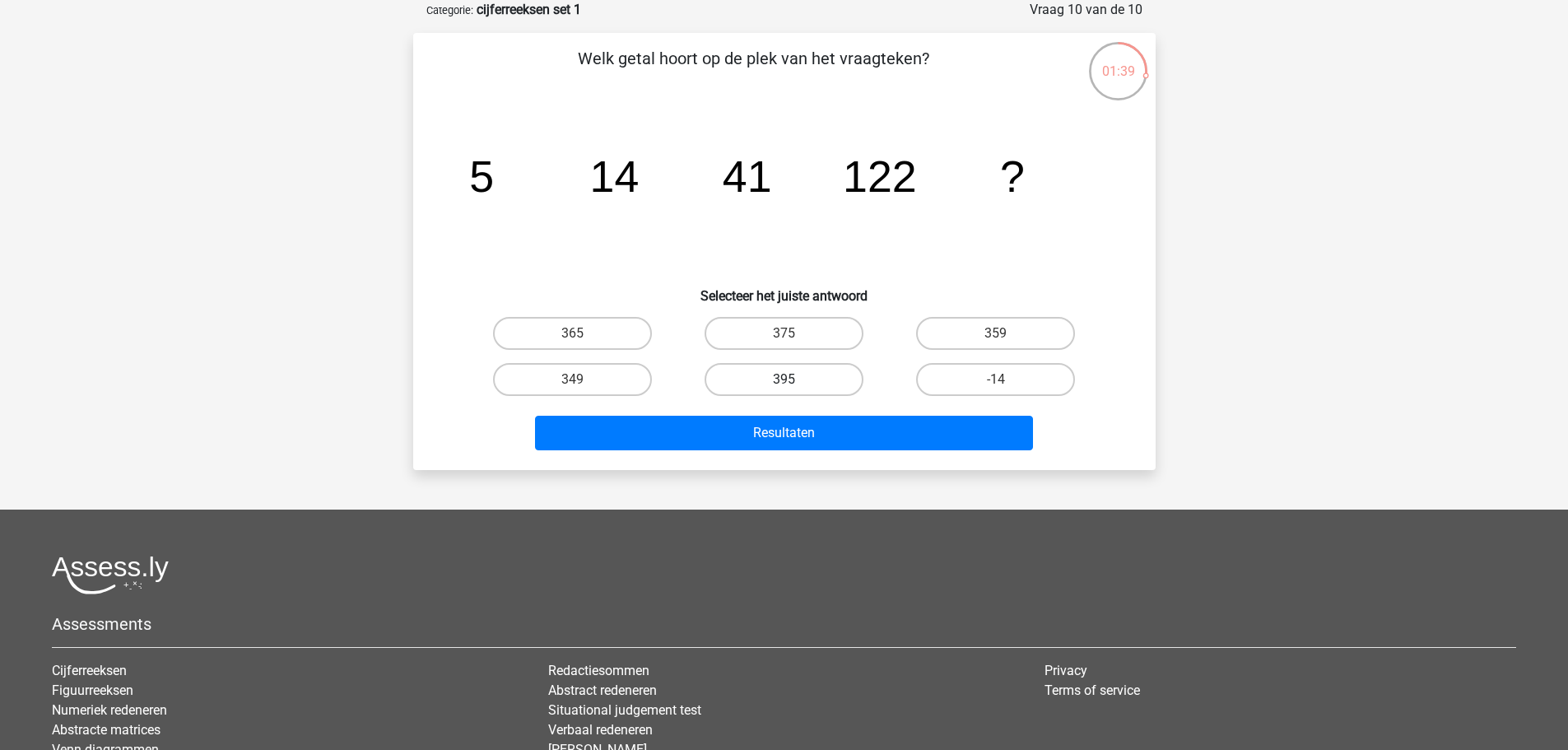
click at [801, 371] on label "395" at bounding box center [784, 379] width 159 height 33
click at [794, 379] on input "395" at bounding box center [789, 385] width 11 height 11
radio input "true"
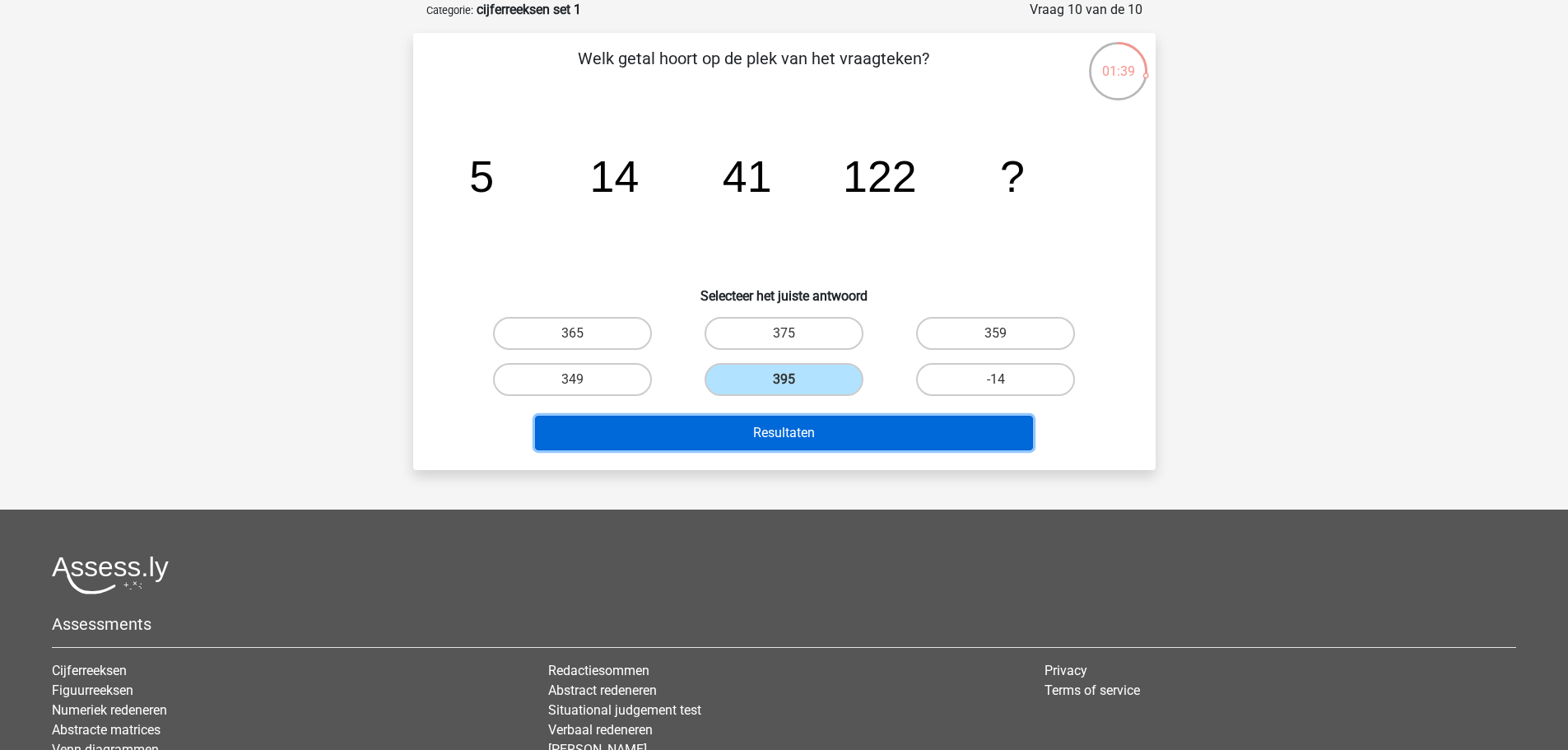
click at [787, 436] on button "Resultaten" at bounding box center [784, 432] width 498 height 34
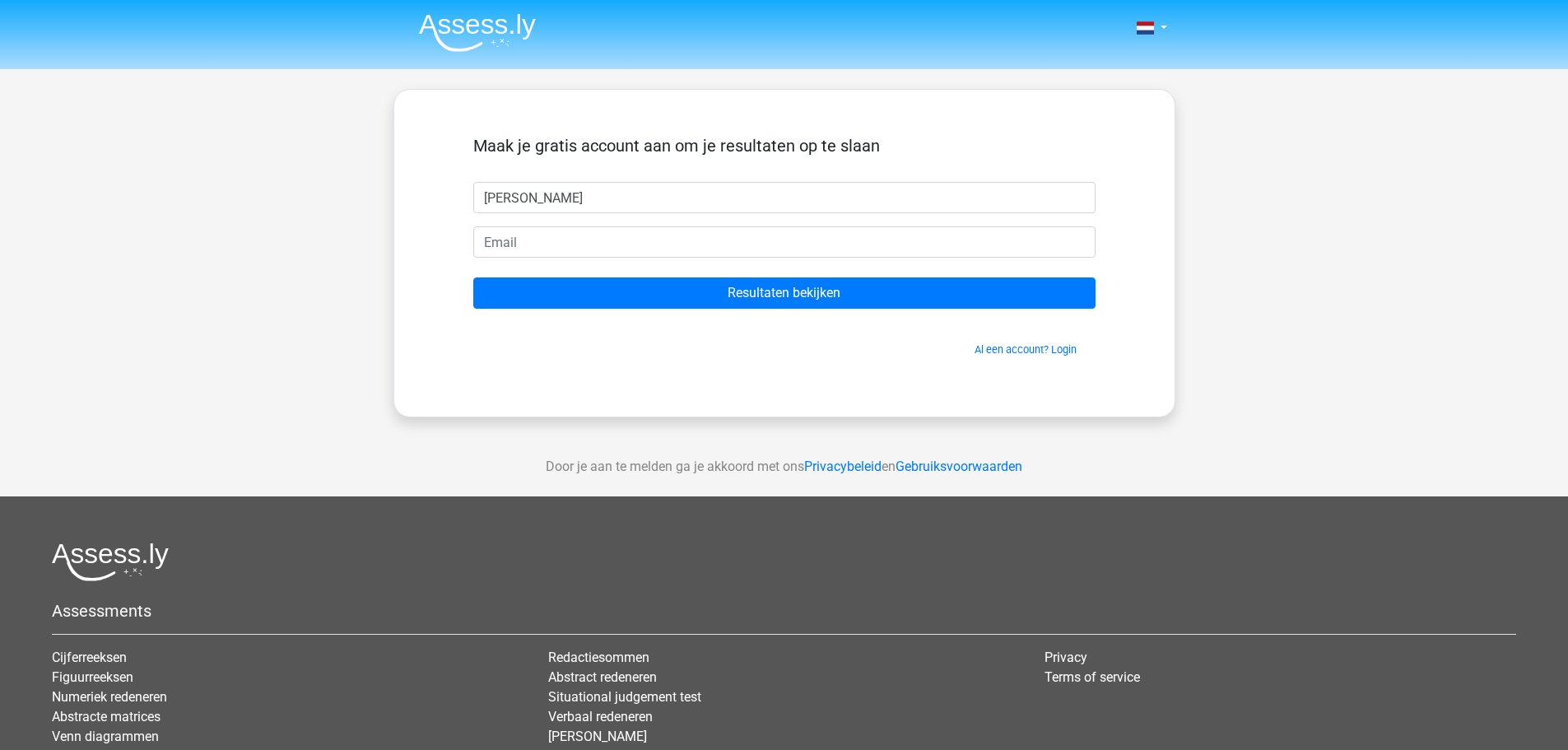
type input "kim"
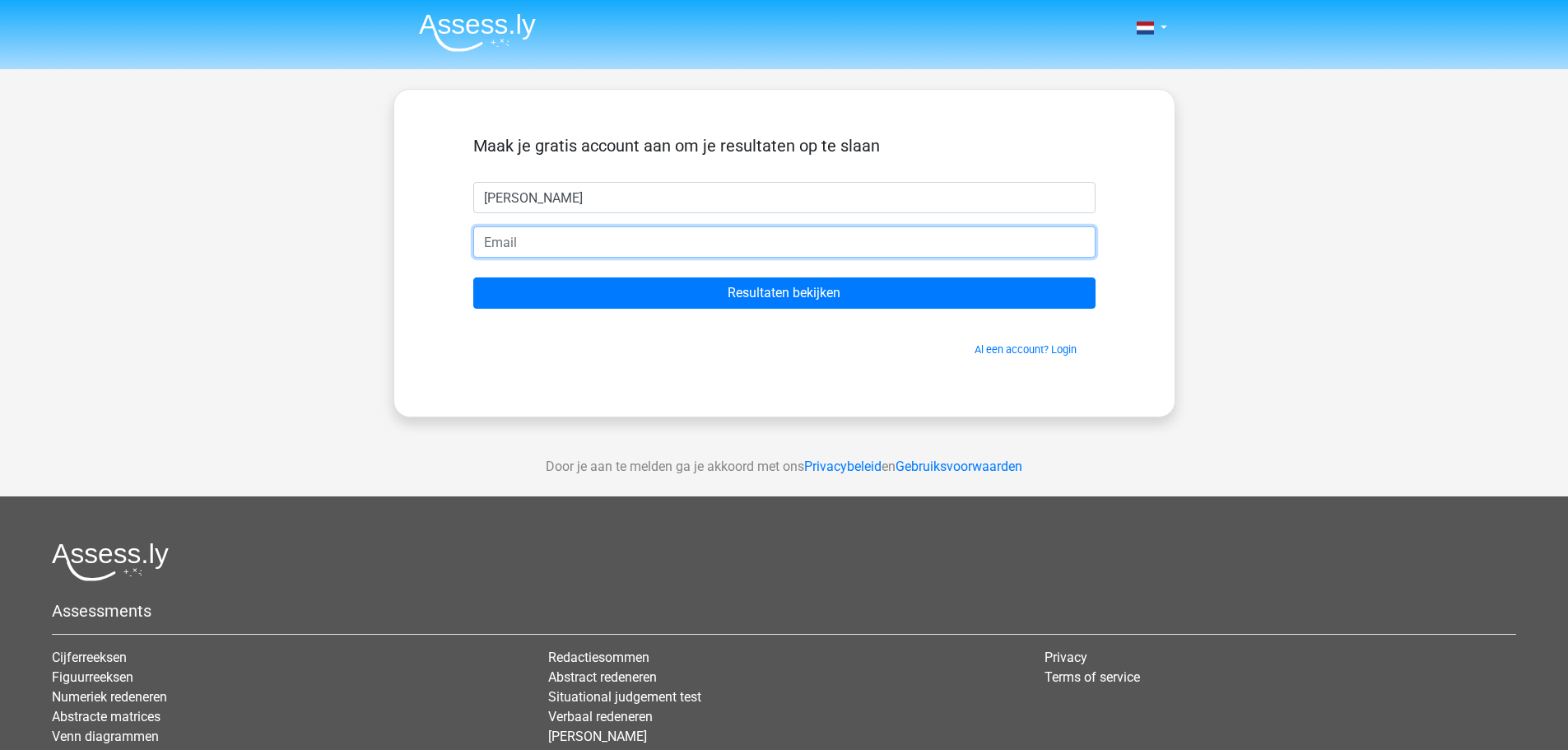
click at [605, 231] on input "email" at bounding box center [784, 241] width 622 height 31
type input "kimvanderhorst@gmail.com"
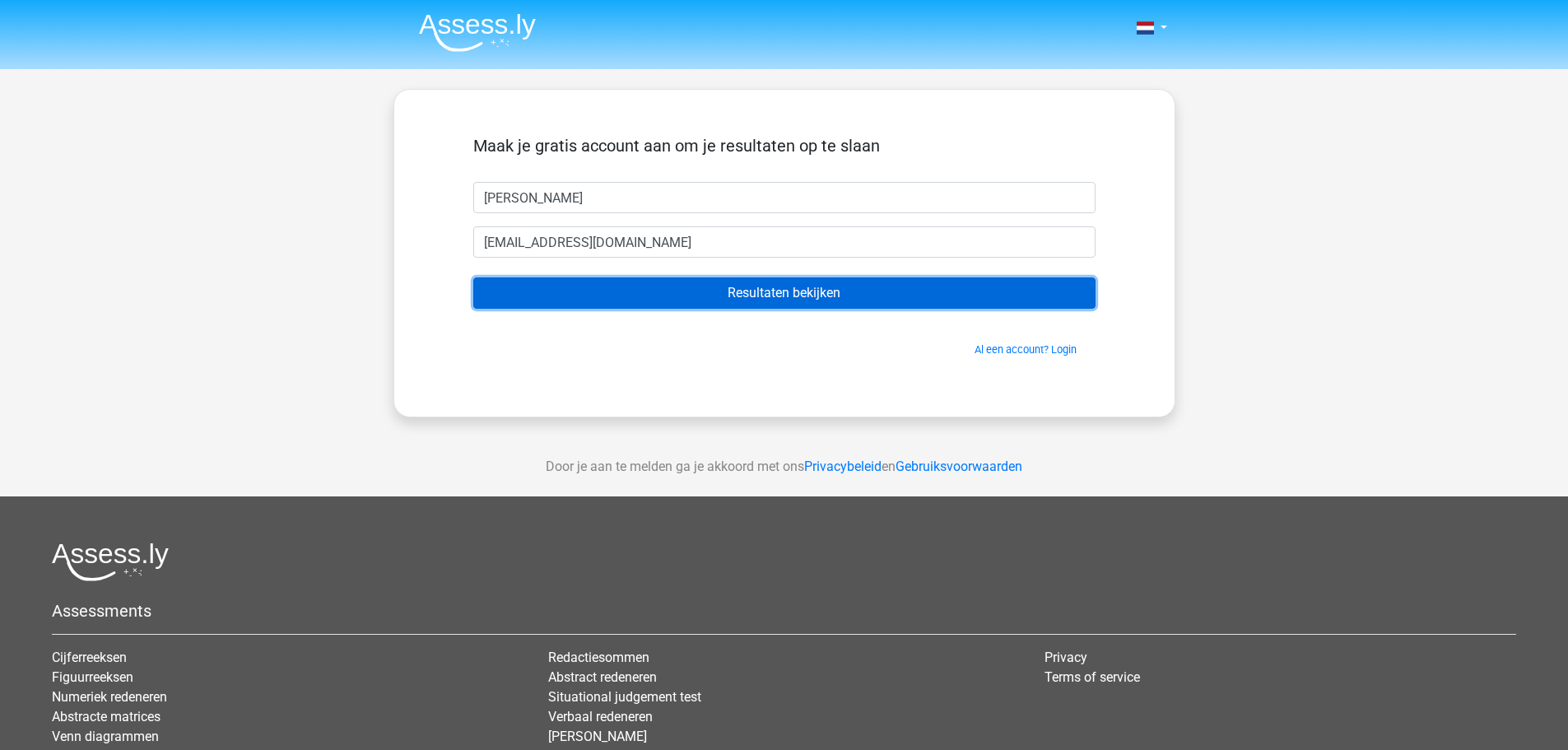
click at [669, 303] on input "Resultaten bekijken" at bounding box center [784, 293] width 622 height 31
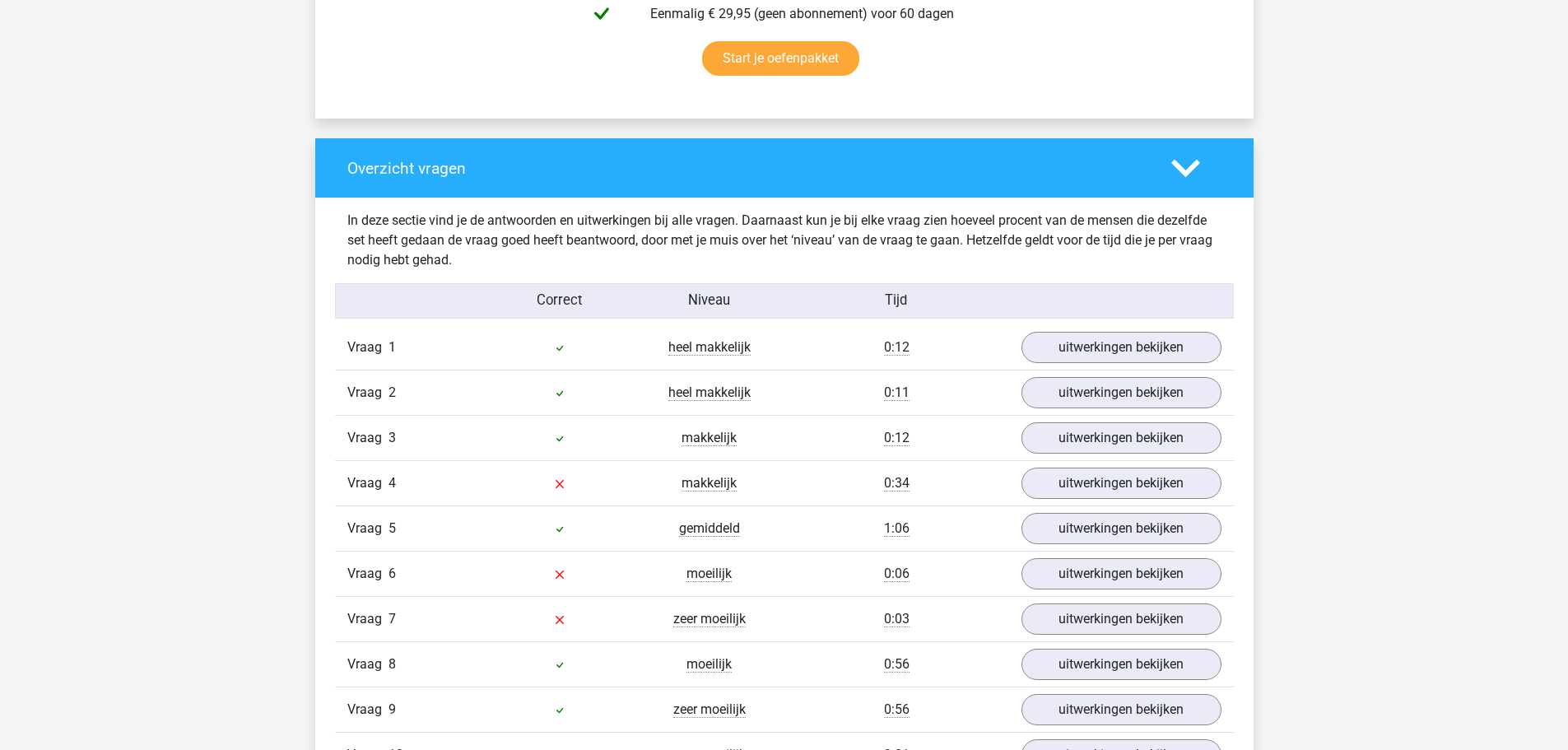
scroll to position [1100, 0]
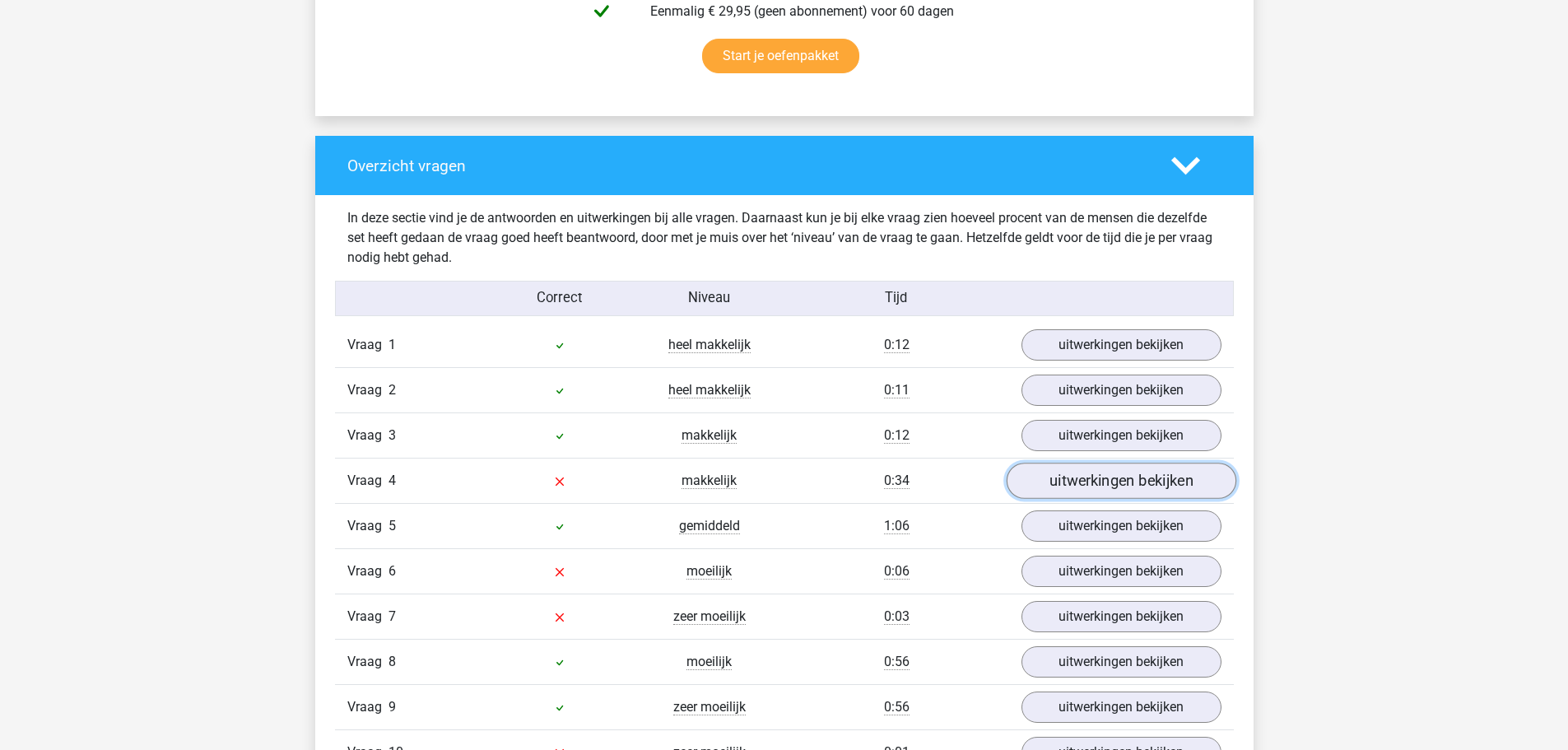
click at [1079, 485] on link "uitwerkingen bekijken" at bounding box center [1121, 481] width 230 height 36
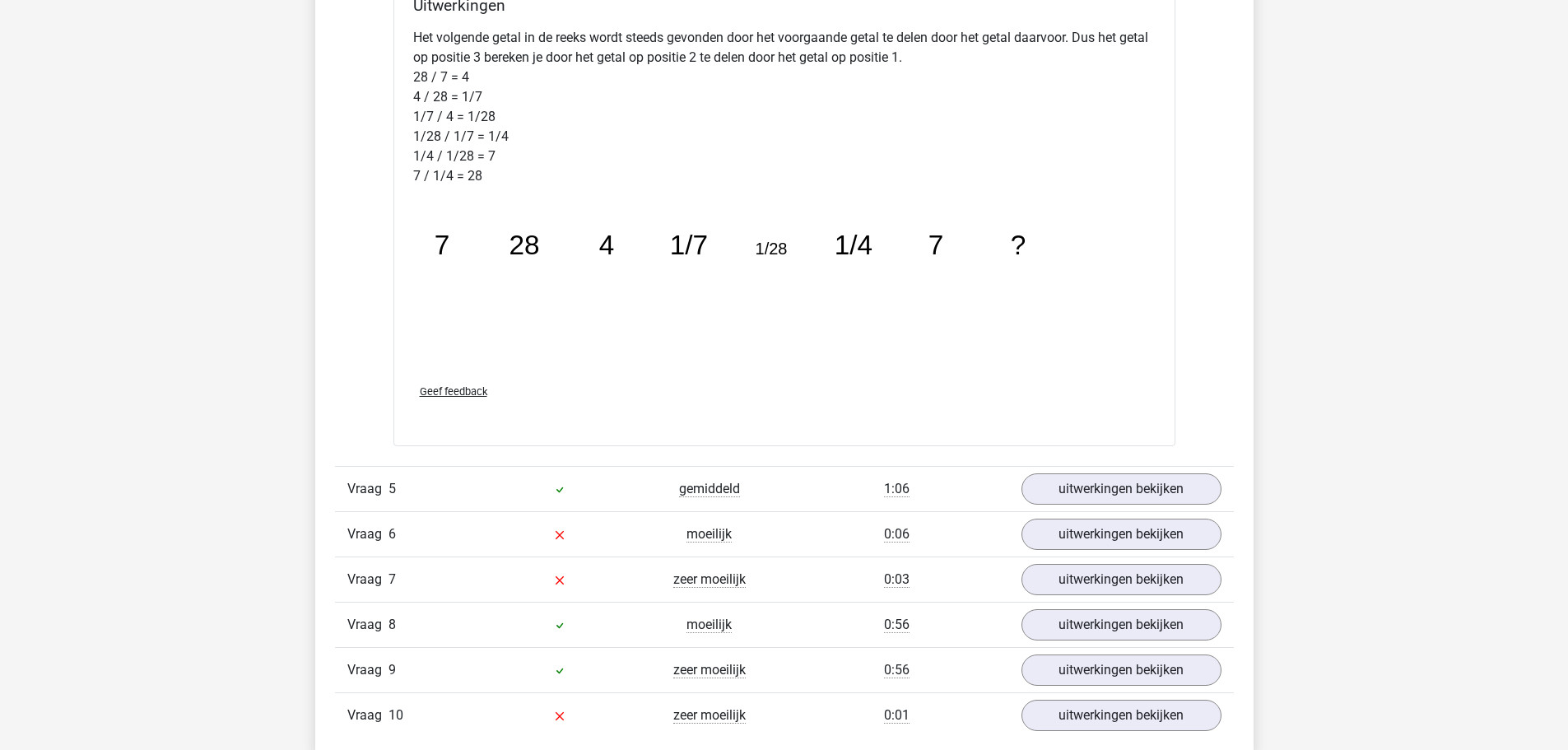
scroll to position [1995, 0]
click at [1091, 529] on link "uitwerkingen bekijken" at bounding box center [1121, 532] width 230 height 36
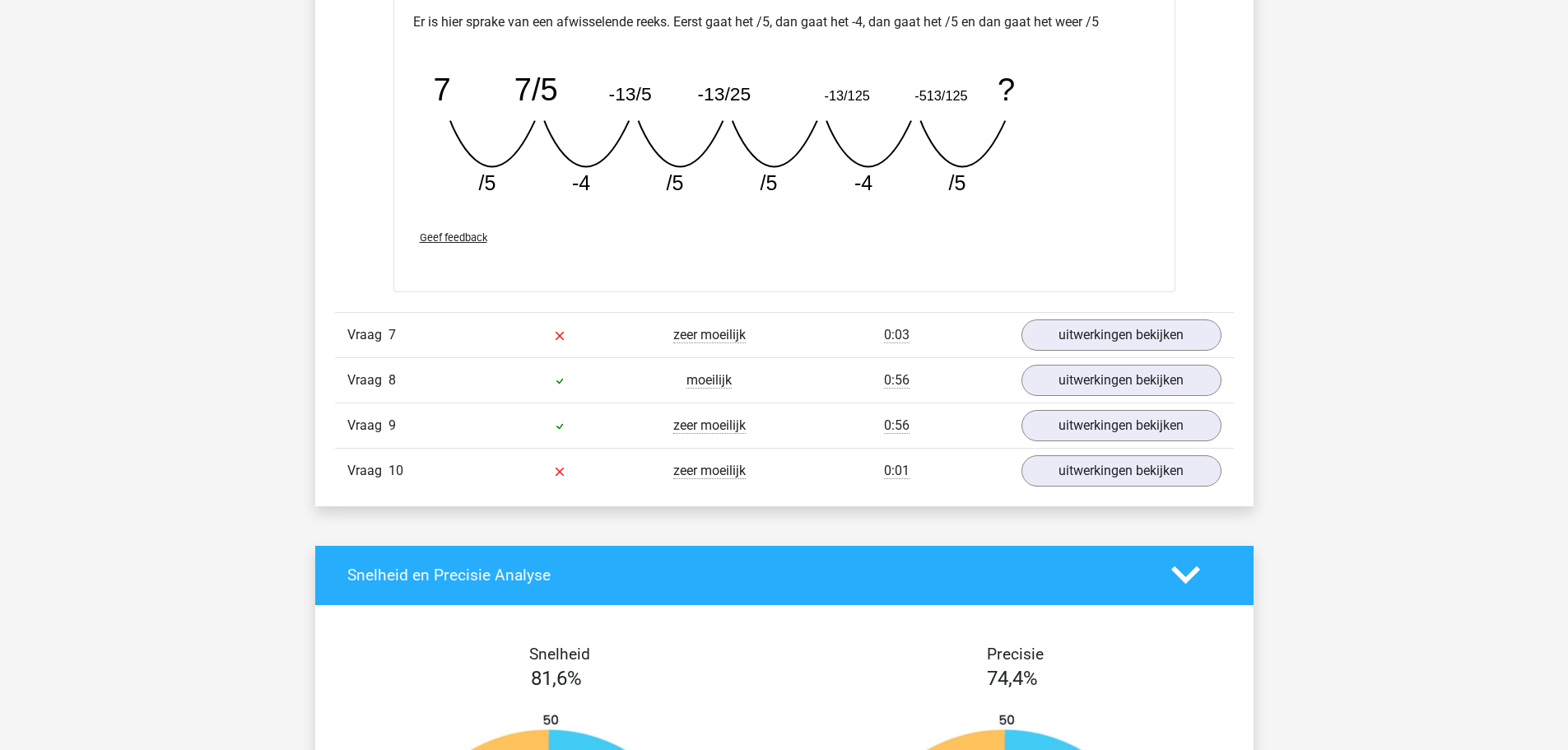
scroll to position [2961, 0]
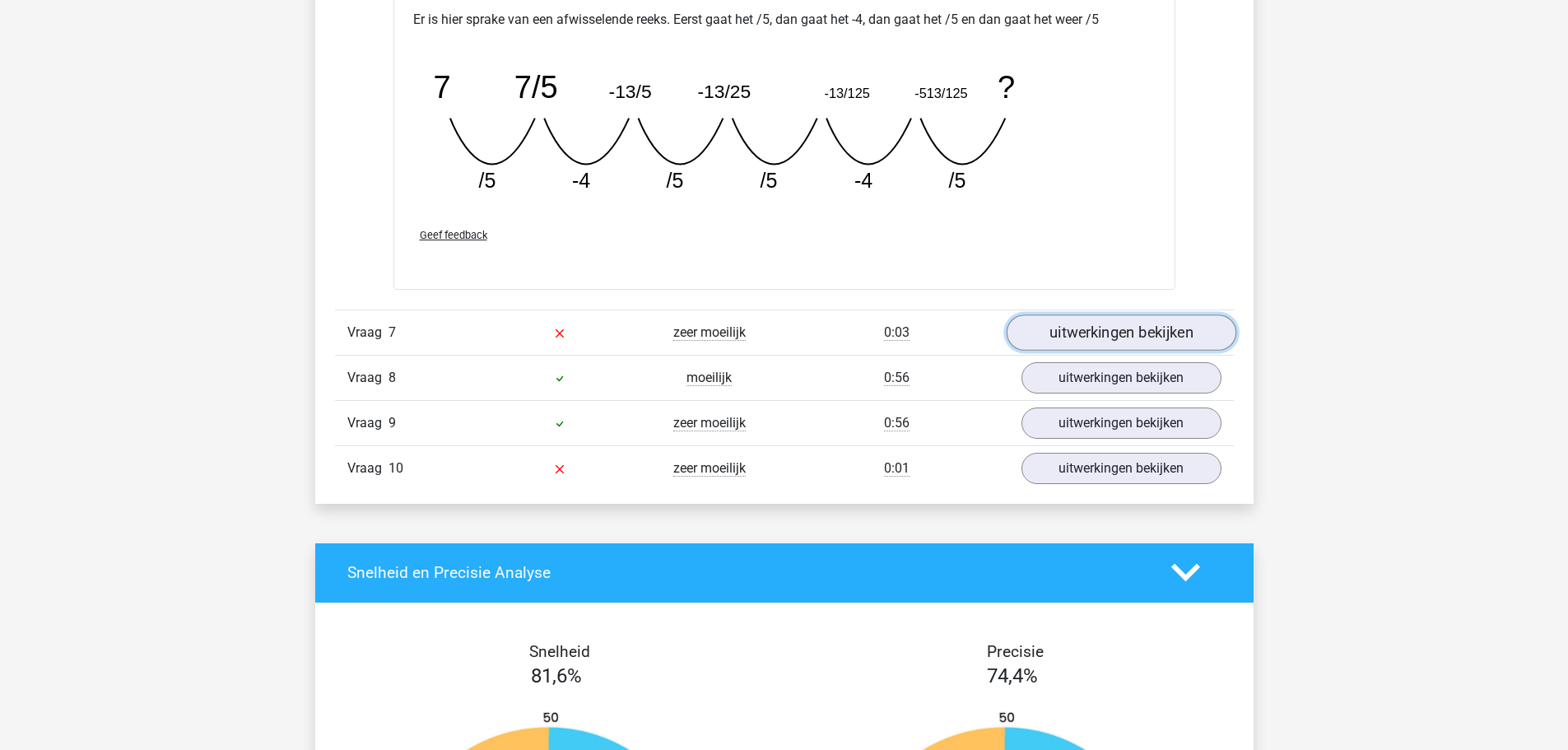
click at [1113, 326] on link "uitwerkingen bekijken" at bounding box center [1121, 332] width 230 height 36
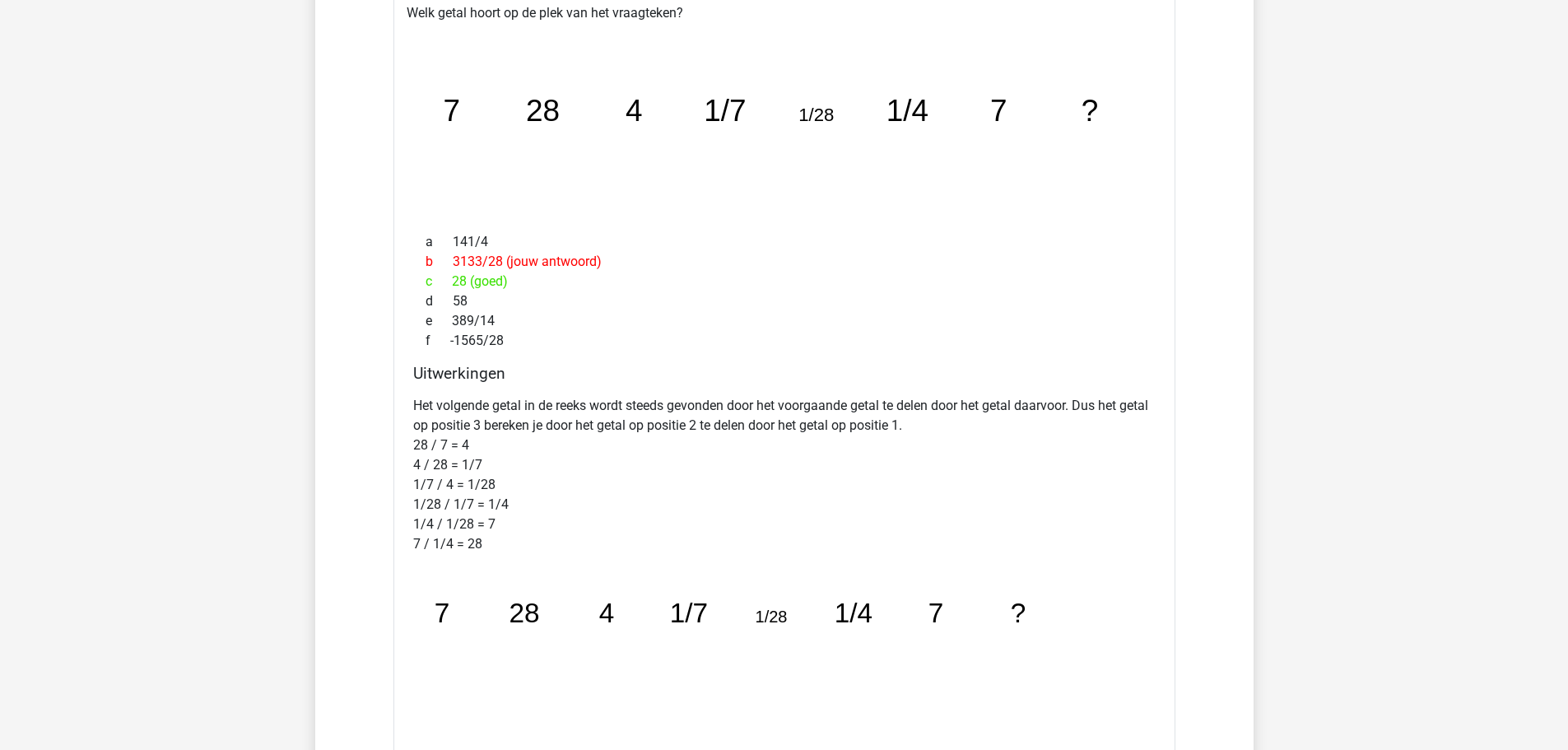
scroll to position [1521, 0]
